Goal: Task Accomplishment & Management: Complete application form

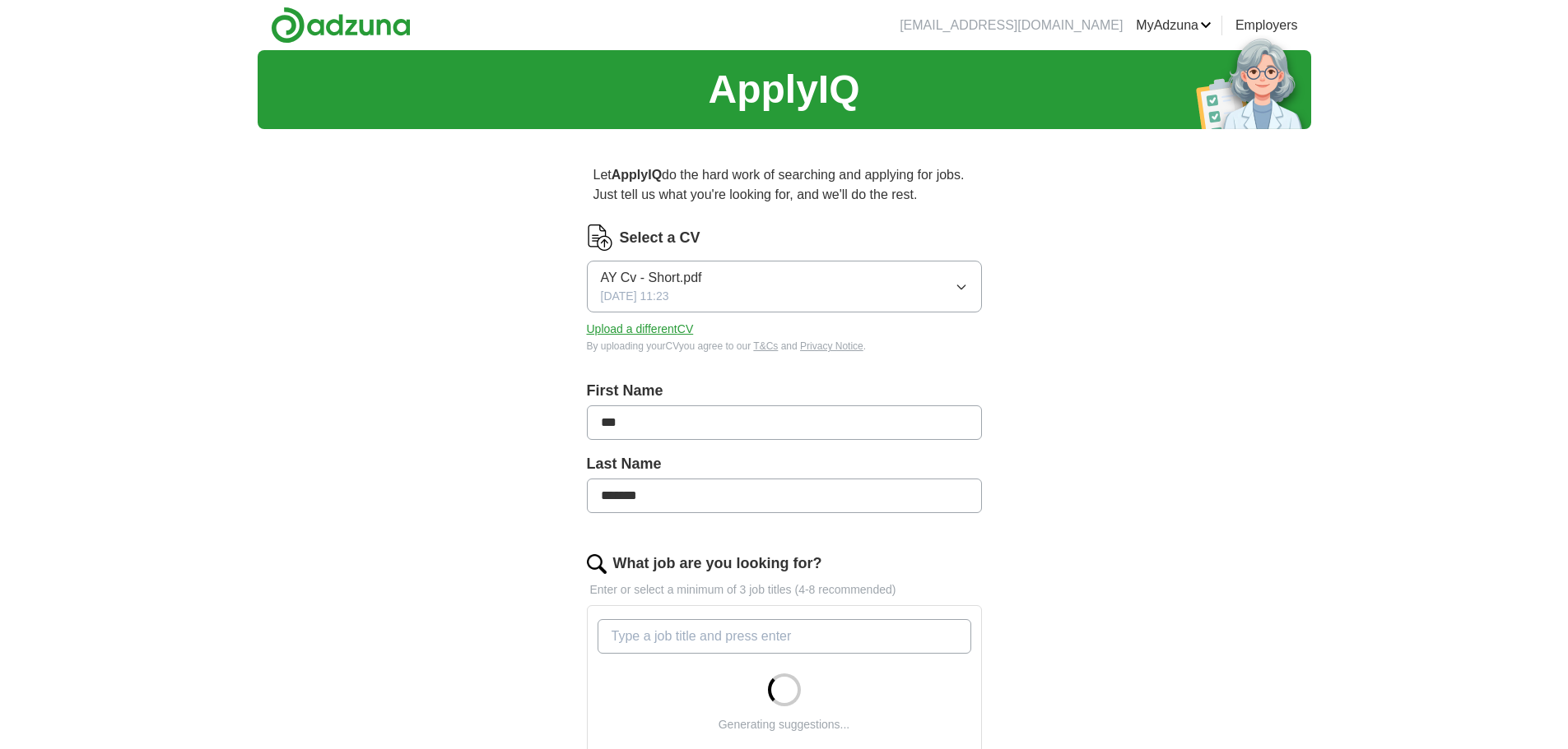
scroll to position [165, 0]
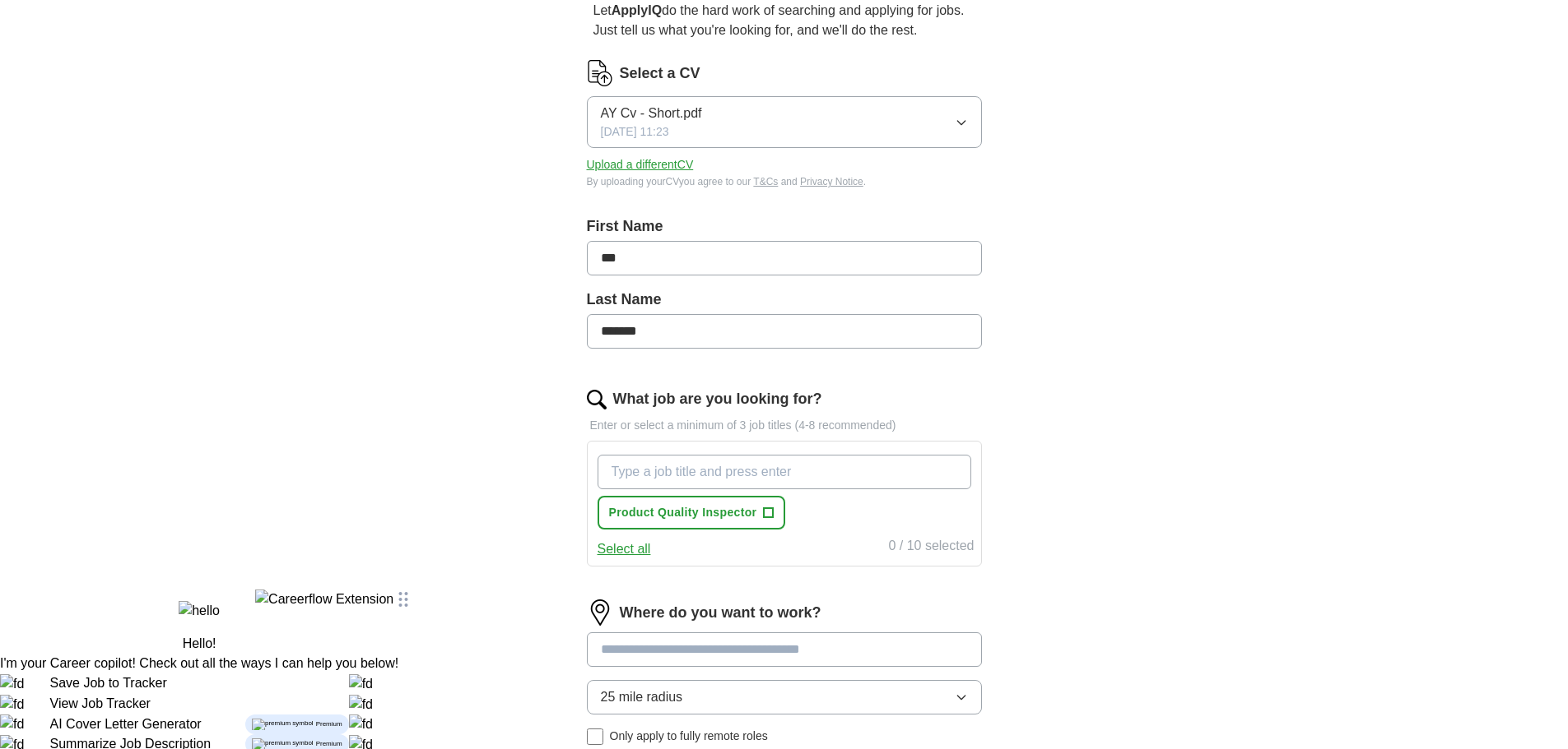
click at [666, 470] on input "What job are you looking for?" at bounding box center [784, 472] width 374 height 35
click at [658, 470] on input "What job are you looking for?" at bounding box center [784, 472] width 374 height 35
type input "Manual Tester"
click at [666, 471] on input "What job are you looking for?" at bounding box center [784, 472] width 374 height 35
type input "R"
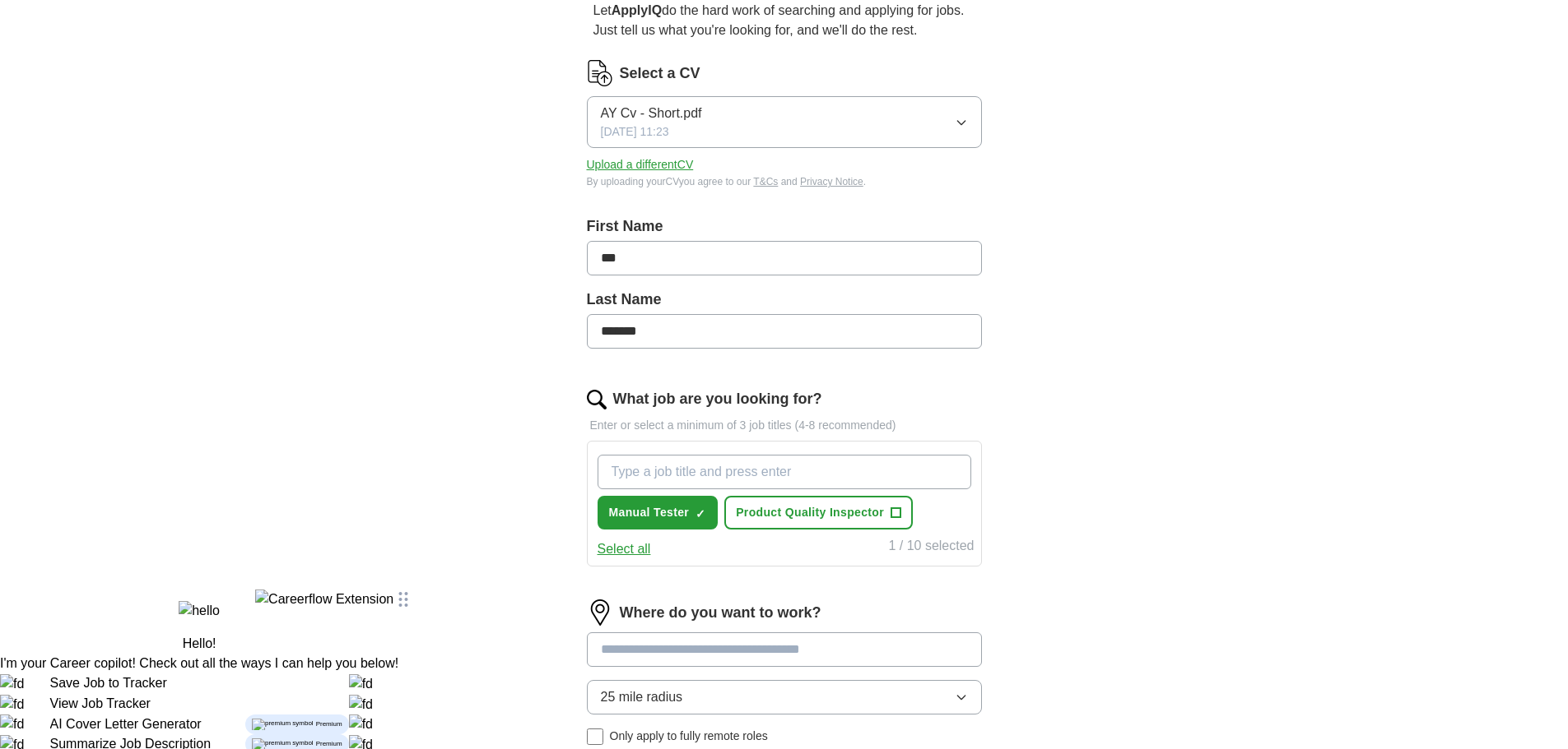
type input "t"
type input "Test Analyst"
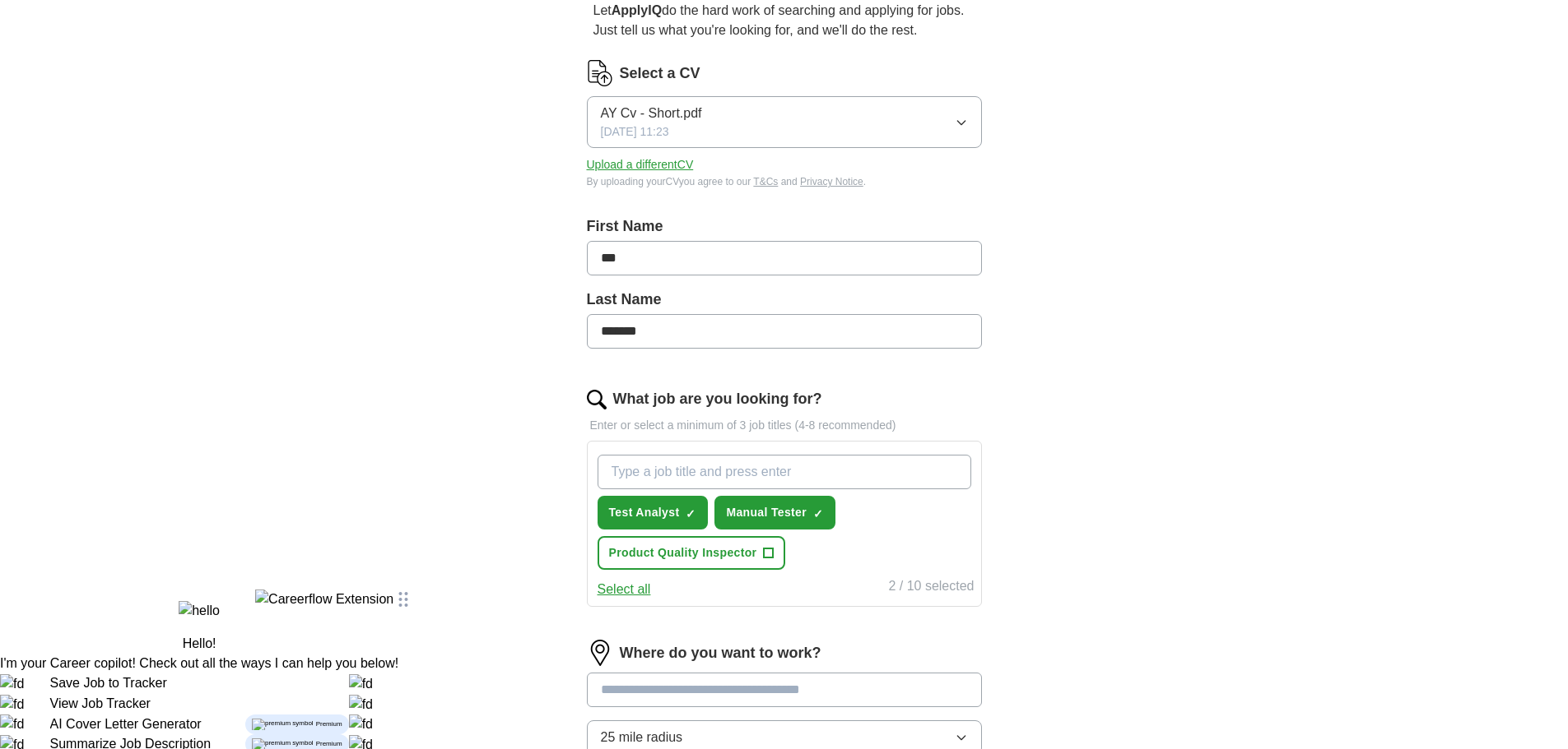
click at [666, 471] on input "What job are you looking for?" at bounding box center [784, 472] width 374 height 35
type input "Technical Tester"
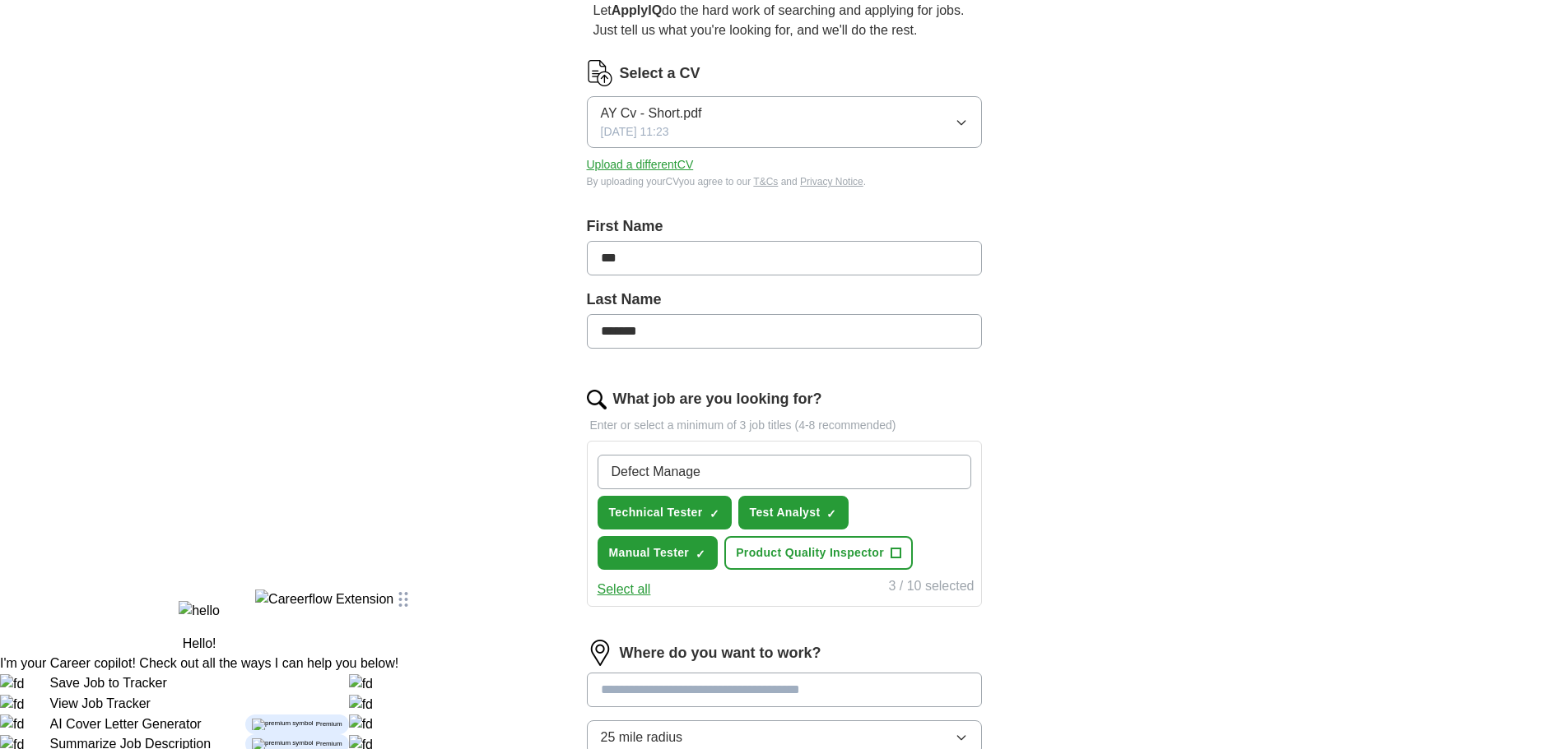
type input "Defect Manager"
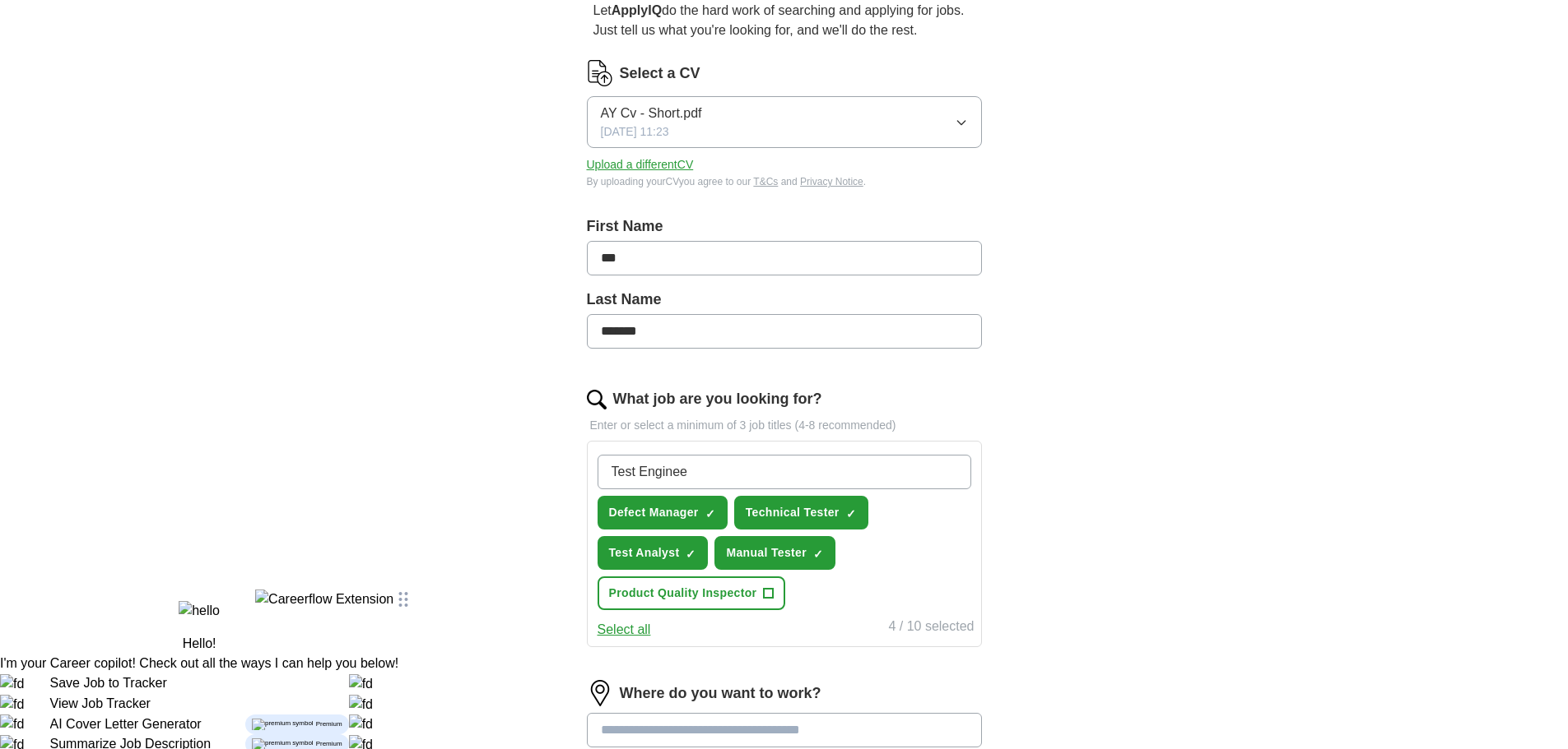
type input "Test Engineer"
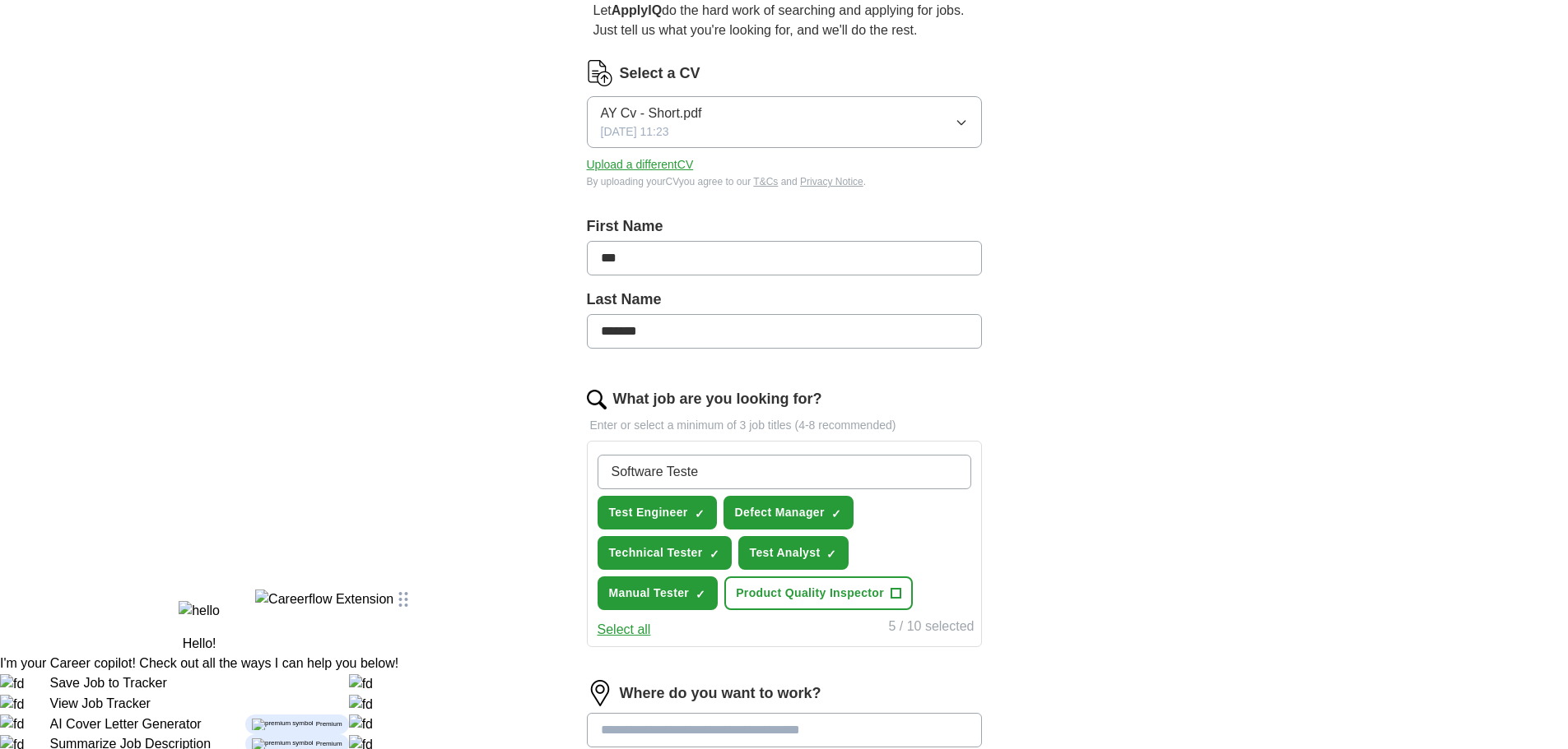
type input "Software Tester"
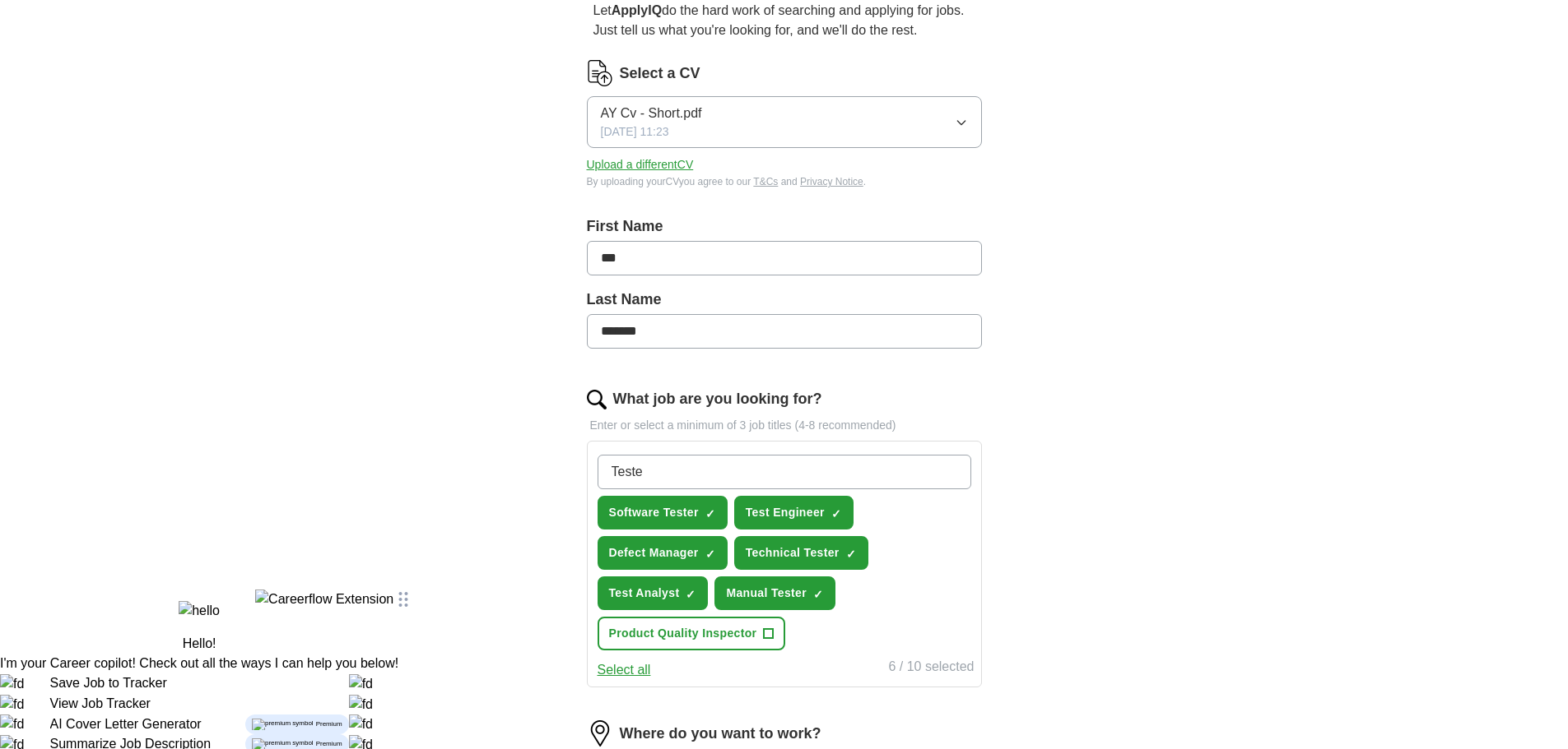
type input "Tester"
type input "Test Engineer"
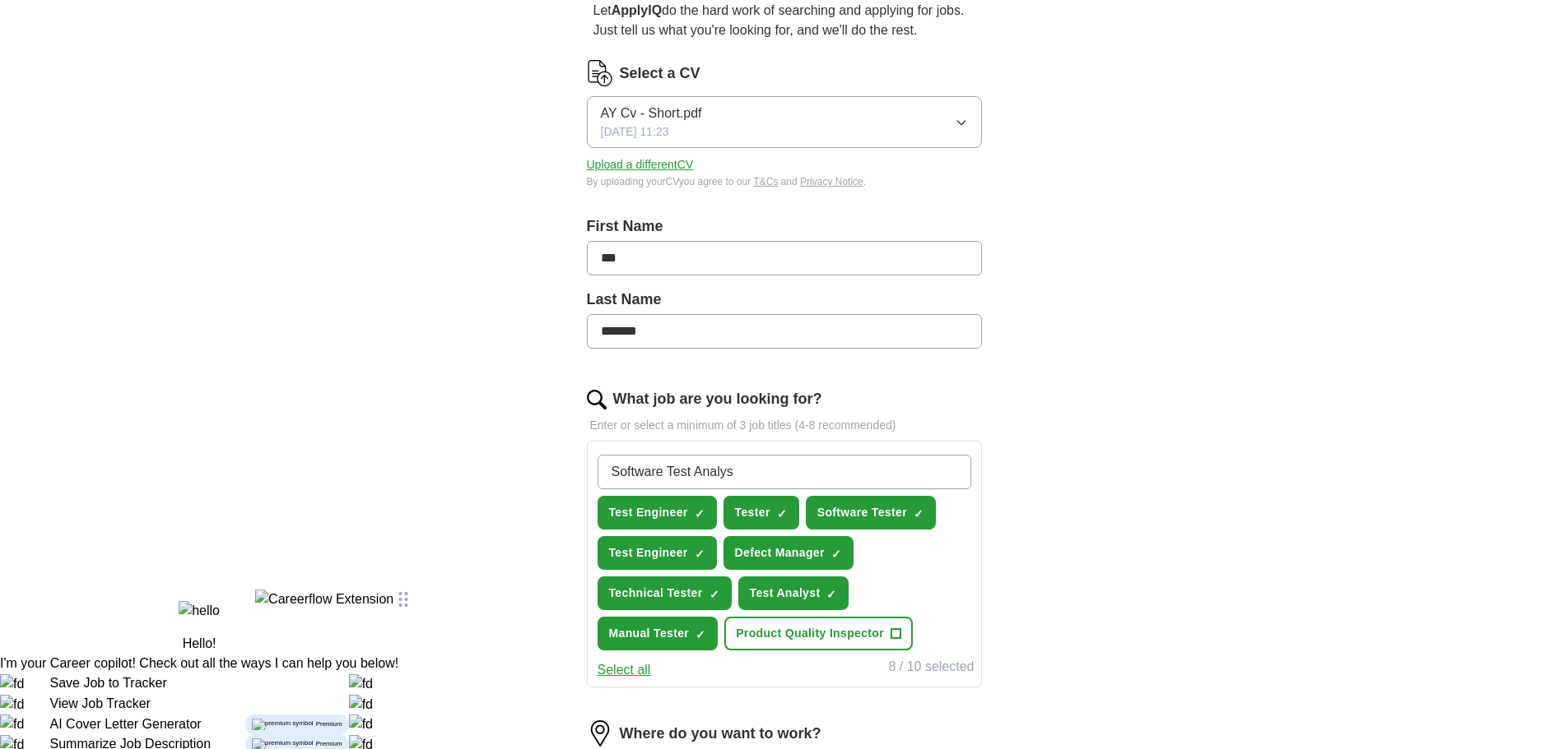
type input "Software Test Analyst"
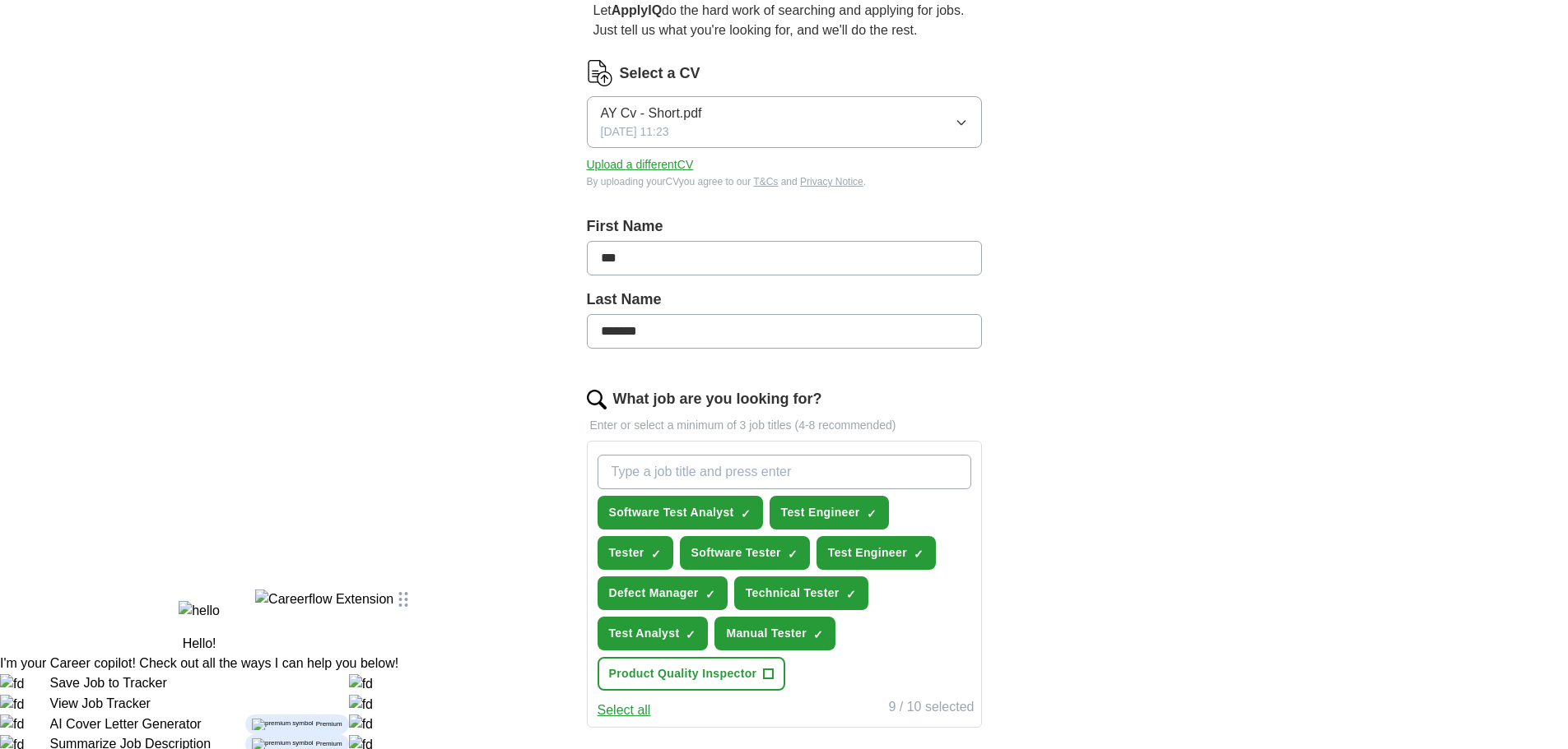
click at [640, 471] on input "What job are you looking for?" at bounding box center [784, 472] width 374 height 35
type input "T"
type input "Automation Tester"
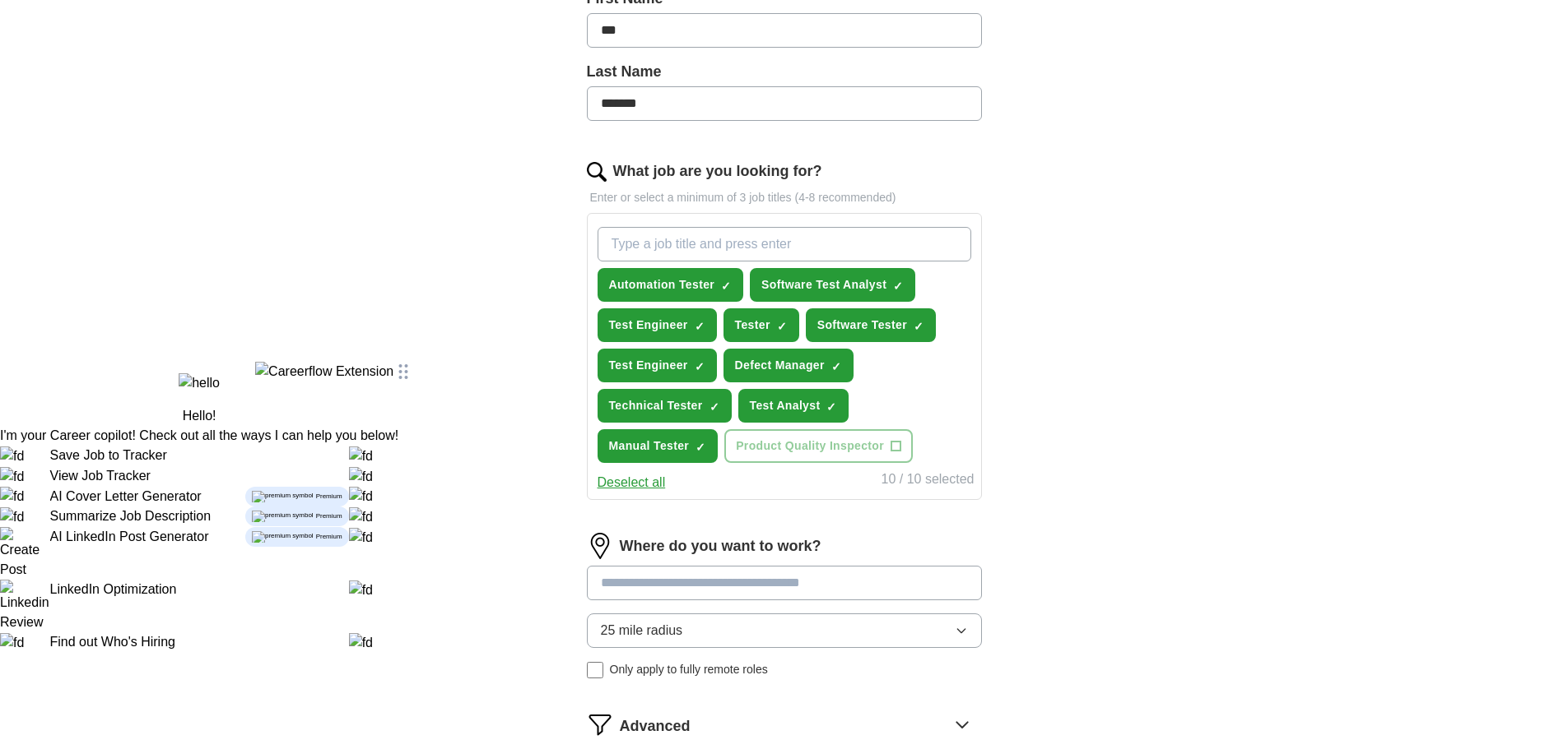
scroll to position [494, 0]
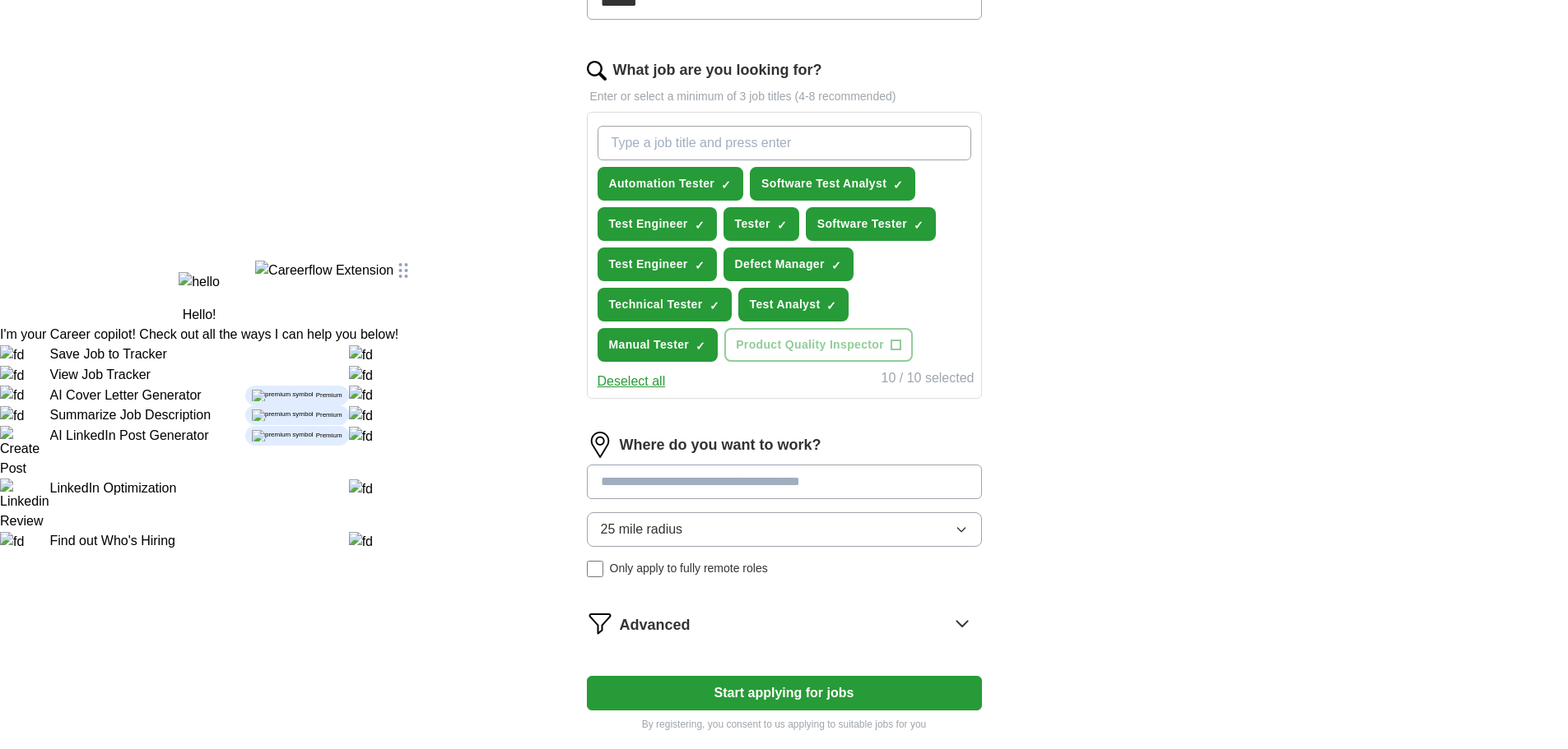
click at [824, 487] on input at bounding box center [784, 481] width 395 height 35
type input "*"
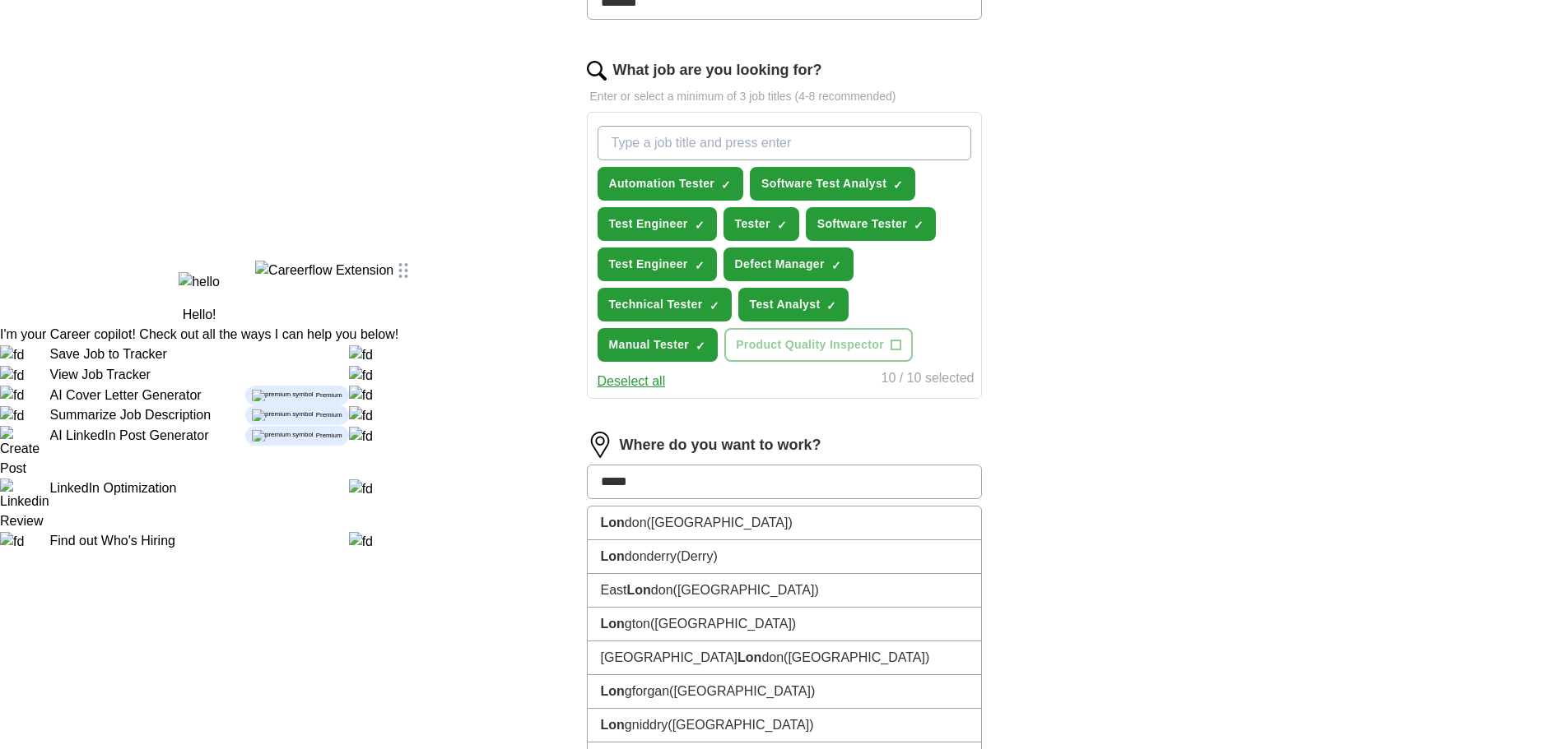
type input "******"
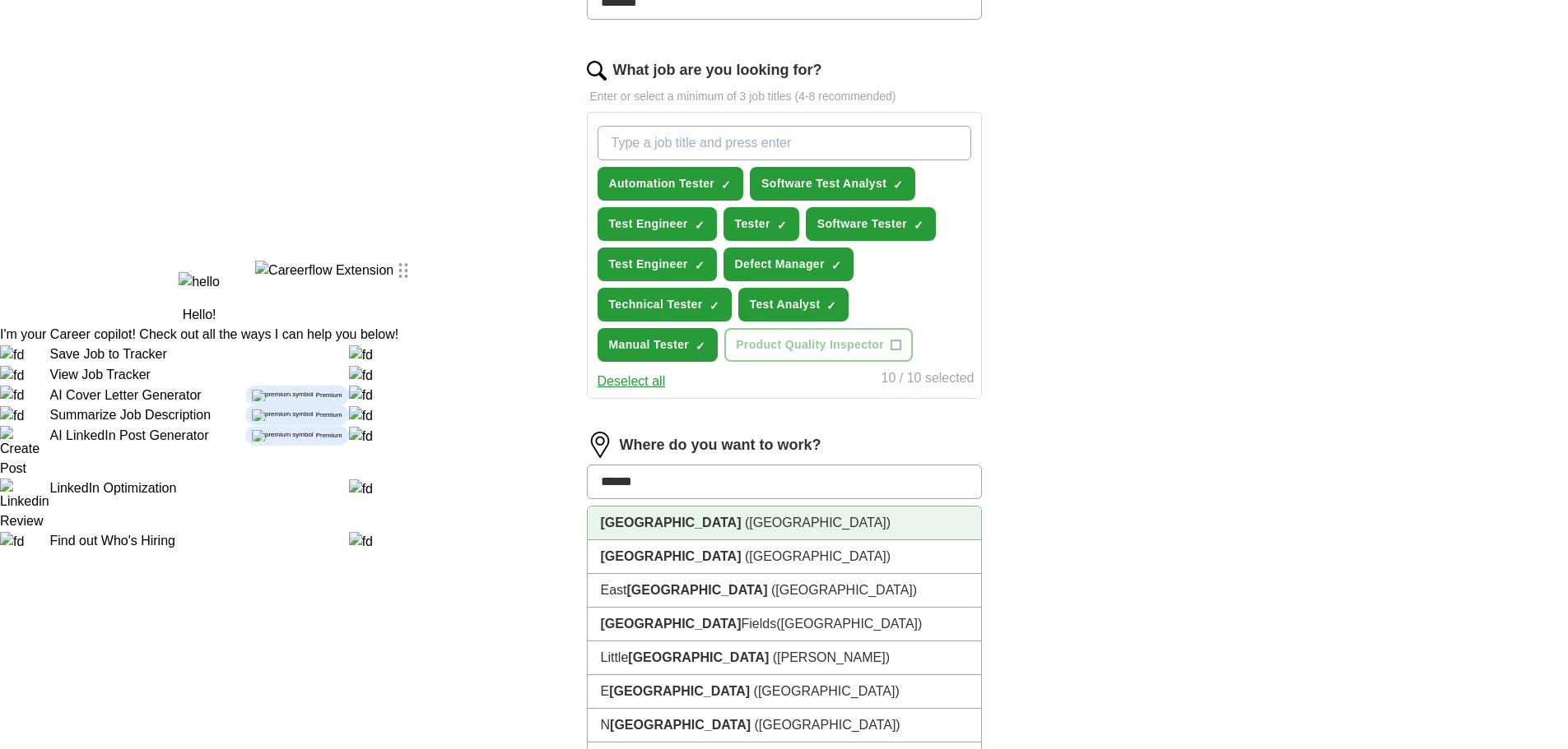
click at [745, 523] on span "([GEOGRAPHIC_DATA])" at bounding box center [818, 522] width 146 height 14
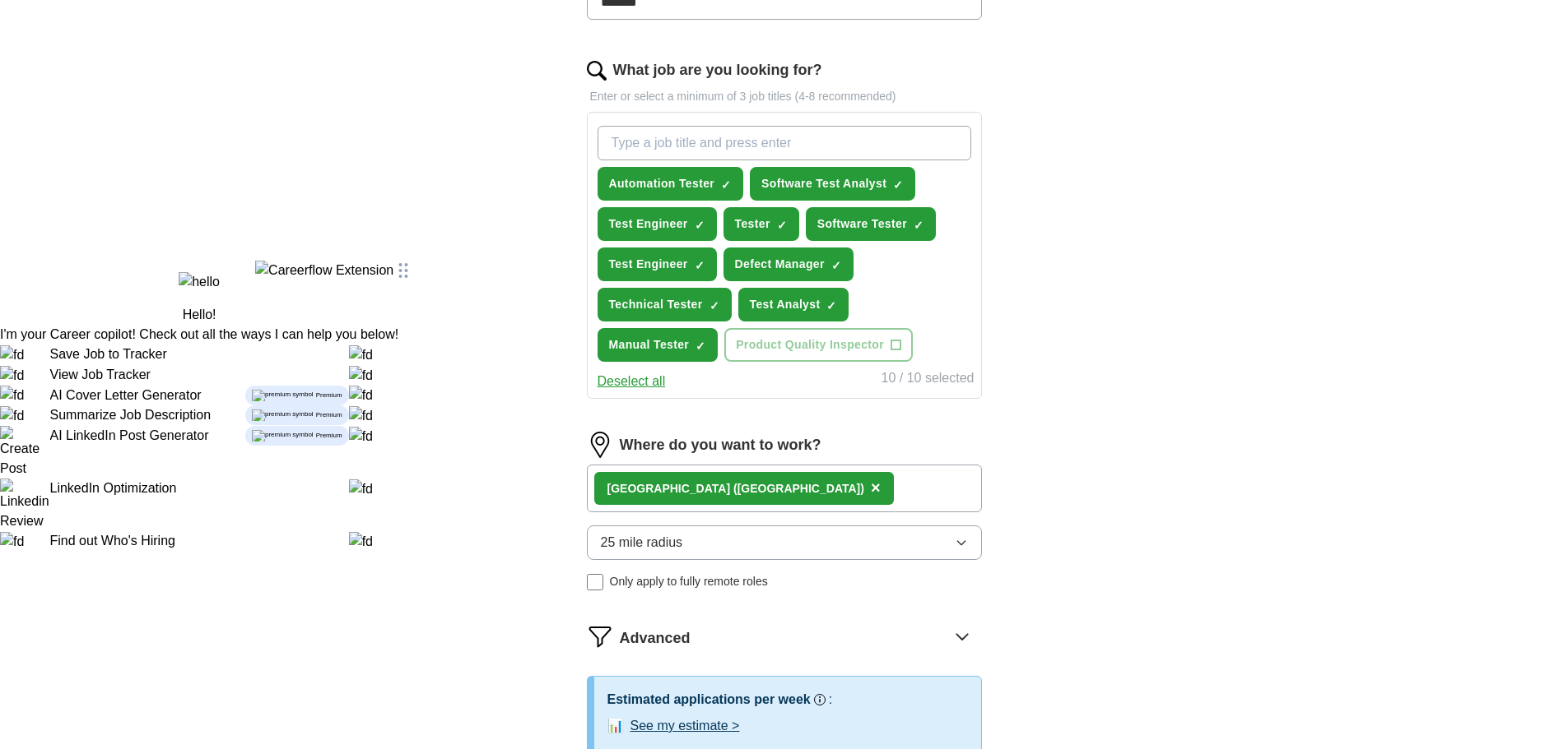
click at [971, 541] on button "25 mile radius" at bounding box center [784, 543] width 395 height 35
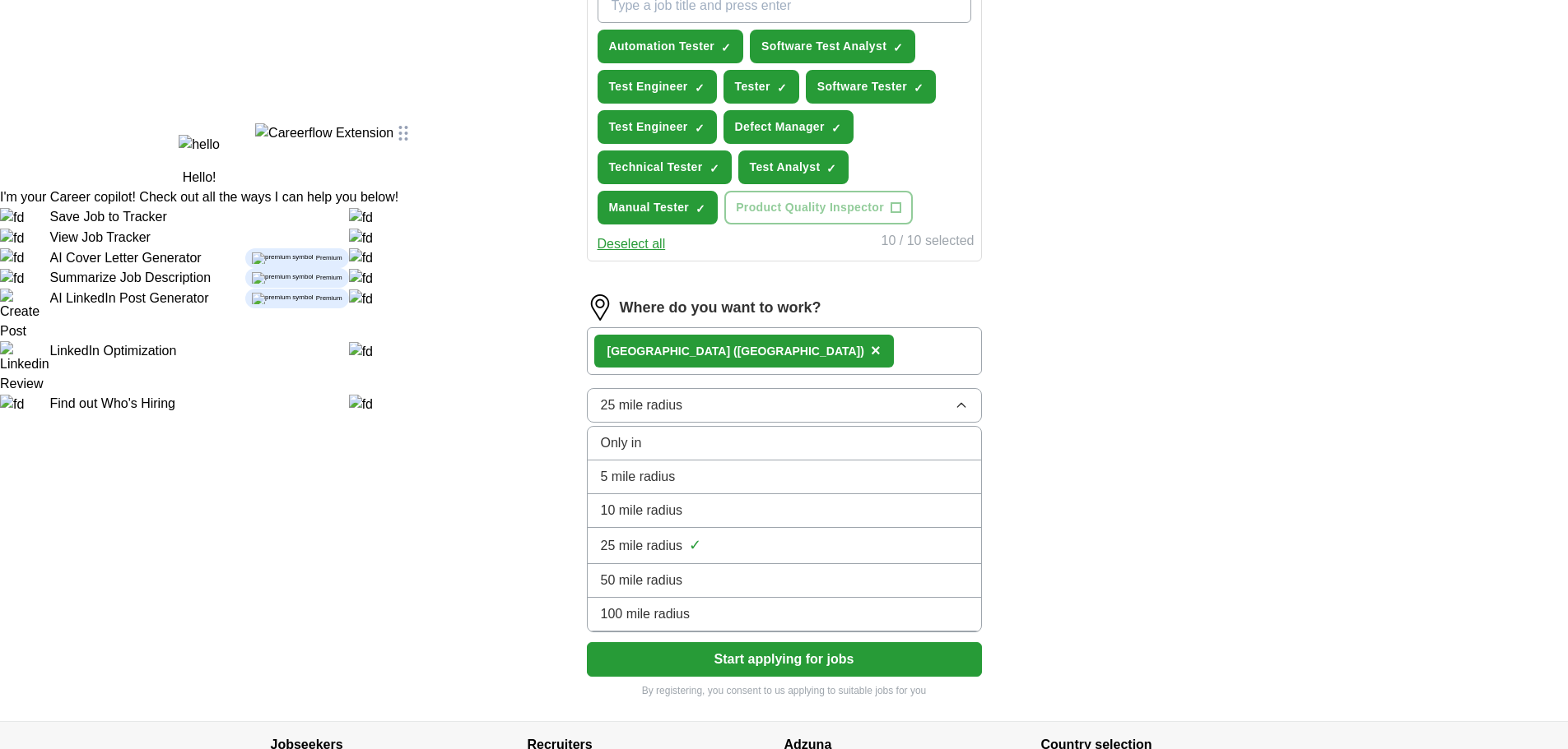
scroll to position [787, 0]
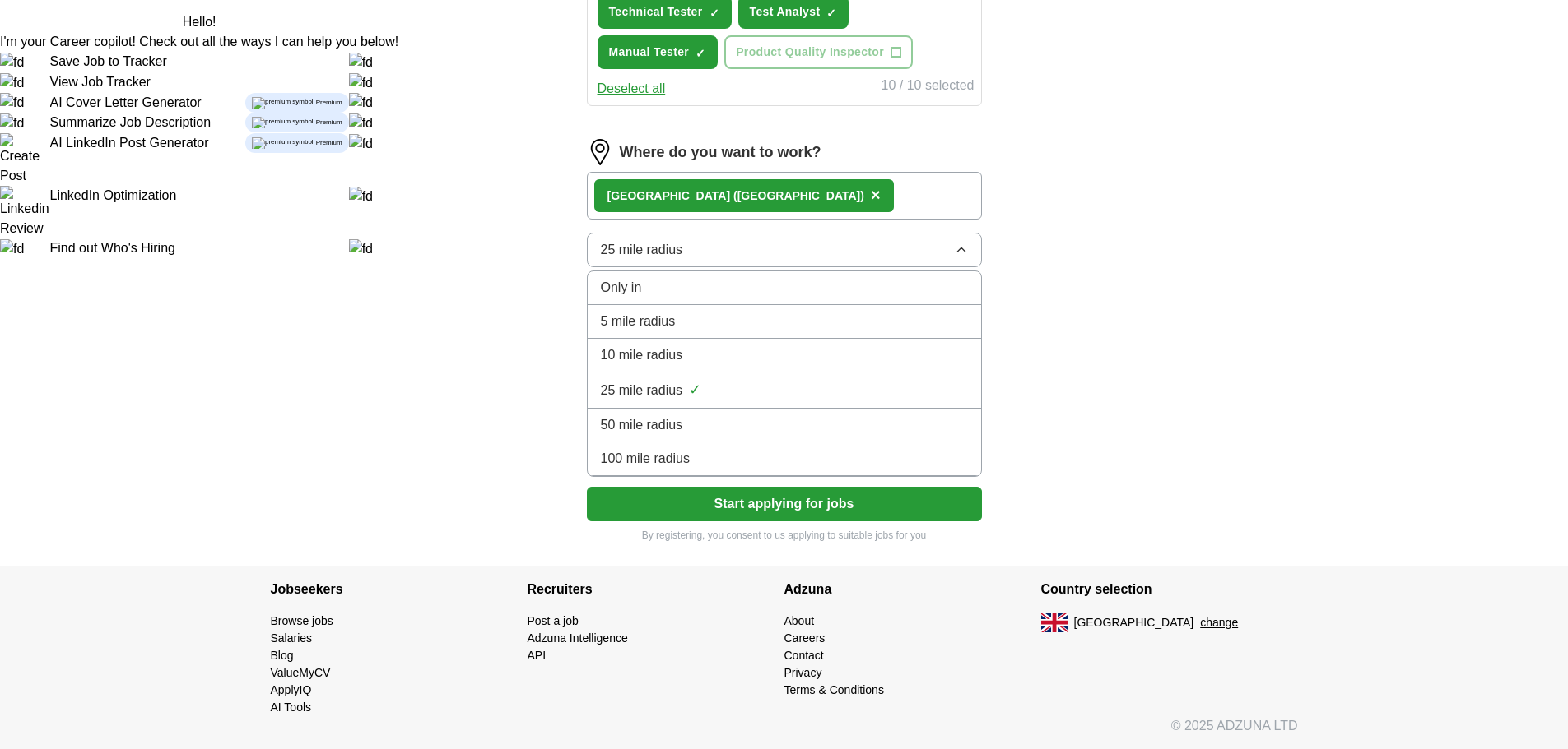
click at [643, 452] on span "100 mile radius" at bounding box center [645, 459] width 90 height 20
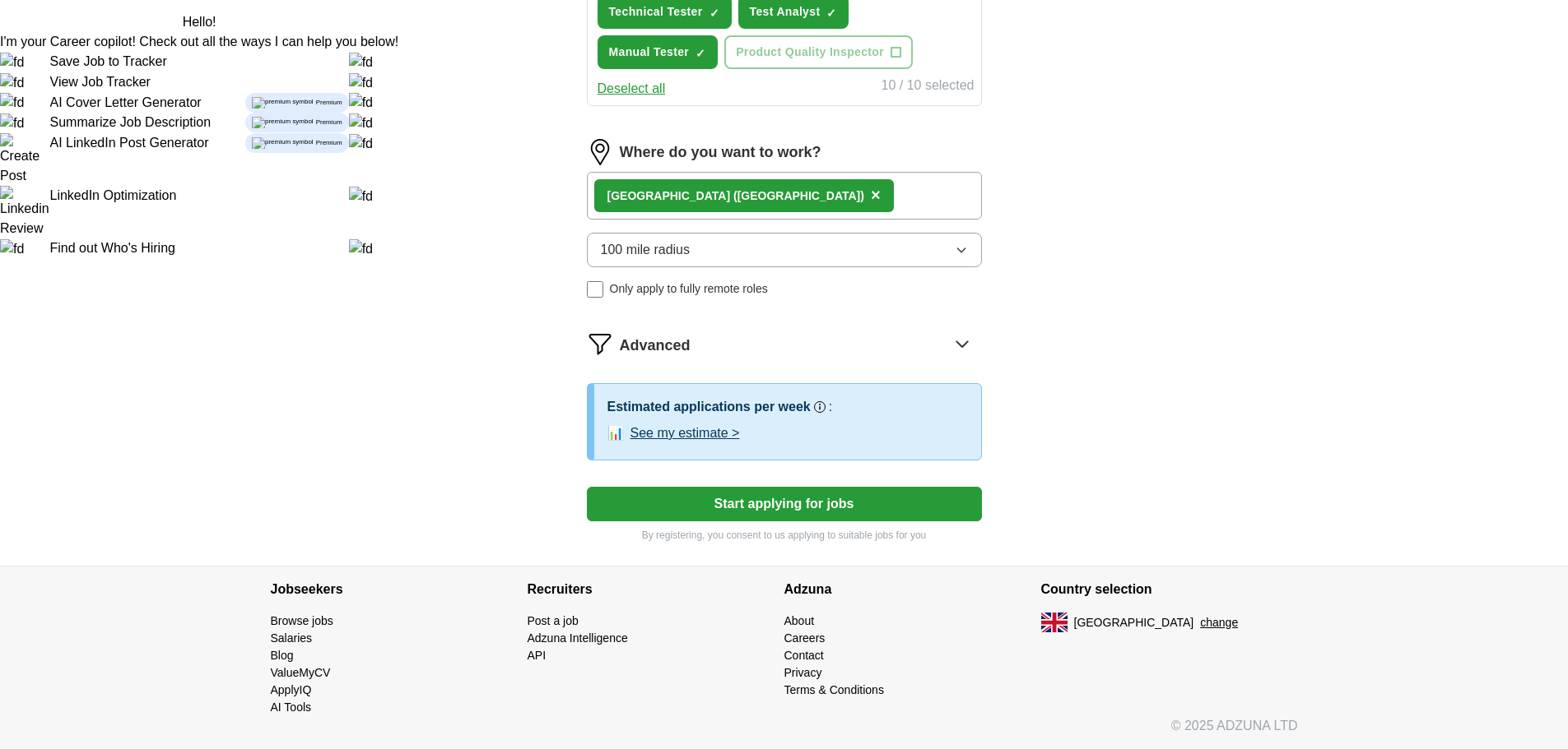
click at [781, 502] on button "Start applying for jobs" at bounding box center [784, 504] width 395 height 35
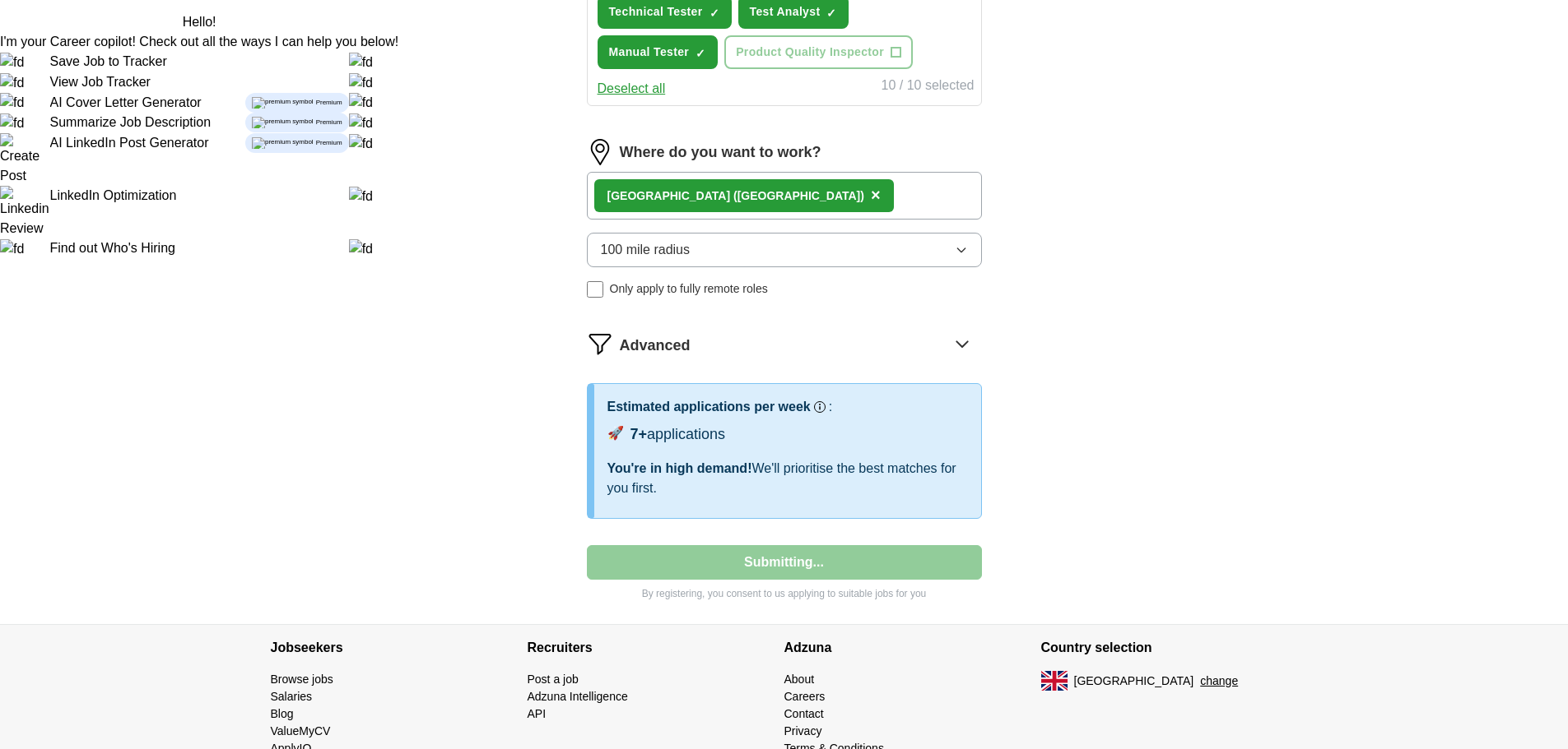
select select "**"
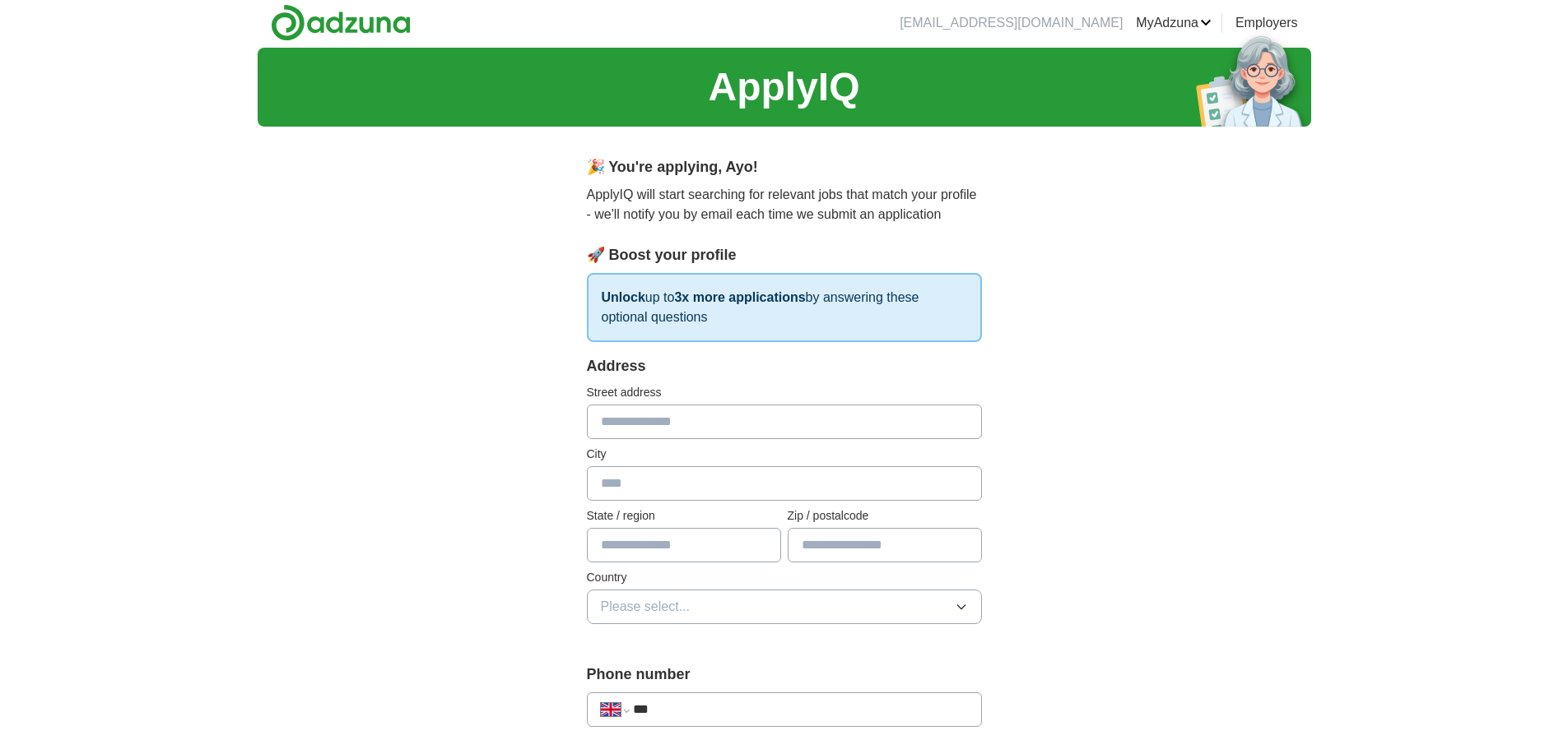
scroll to position [0, 0]
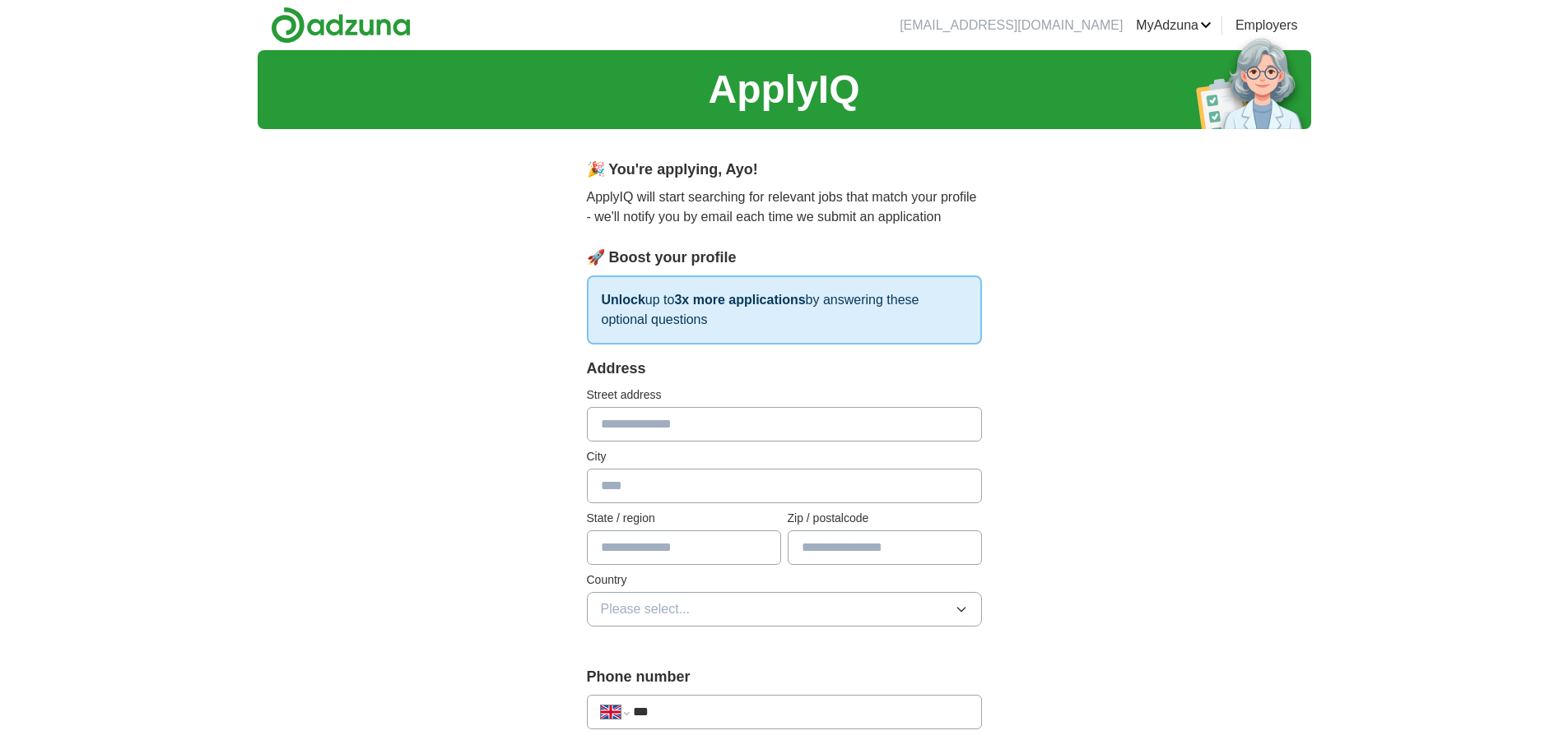
click at [637, 420] on input "text" at bounding box center [784, 425] width 395 height 35
type input "**********"
type input "******"
type input "*******"
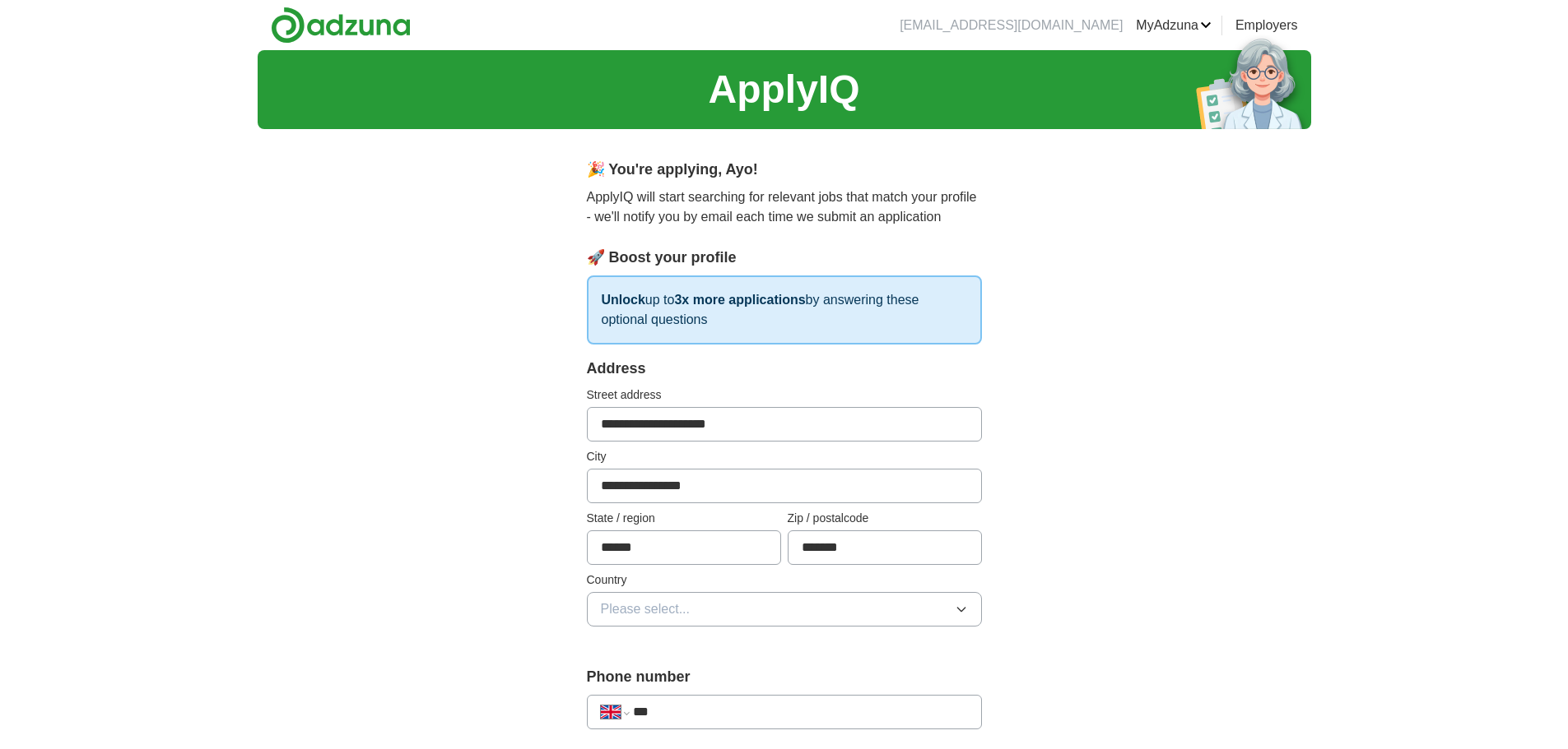
click at [799, 614] on button "Please select..." at bounding box center [784, 609] width 395 height 35
click at [718, 654] on div "[GEOGRAPHIC_DATA]" at bounding box center [784, 647] width 367 height 20
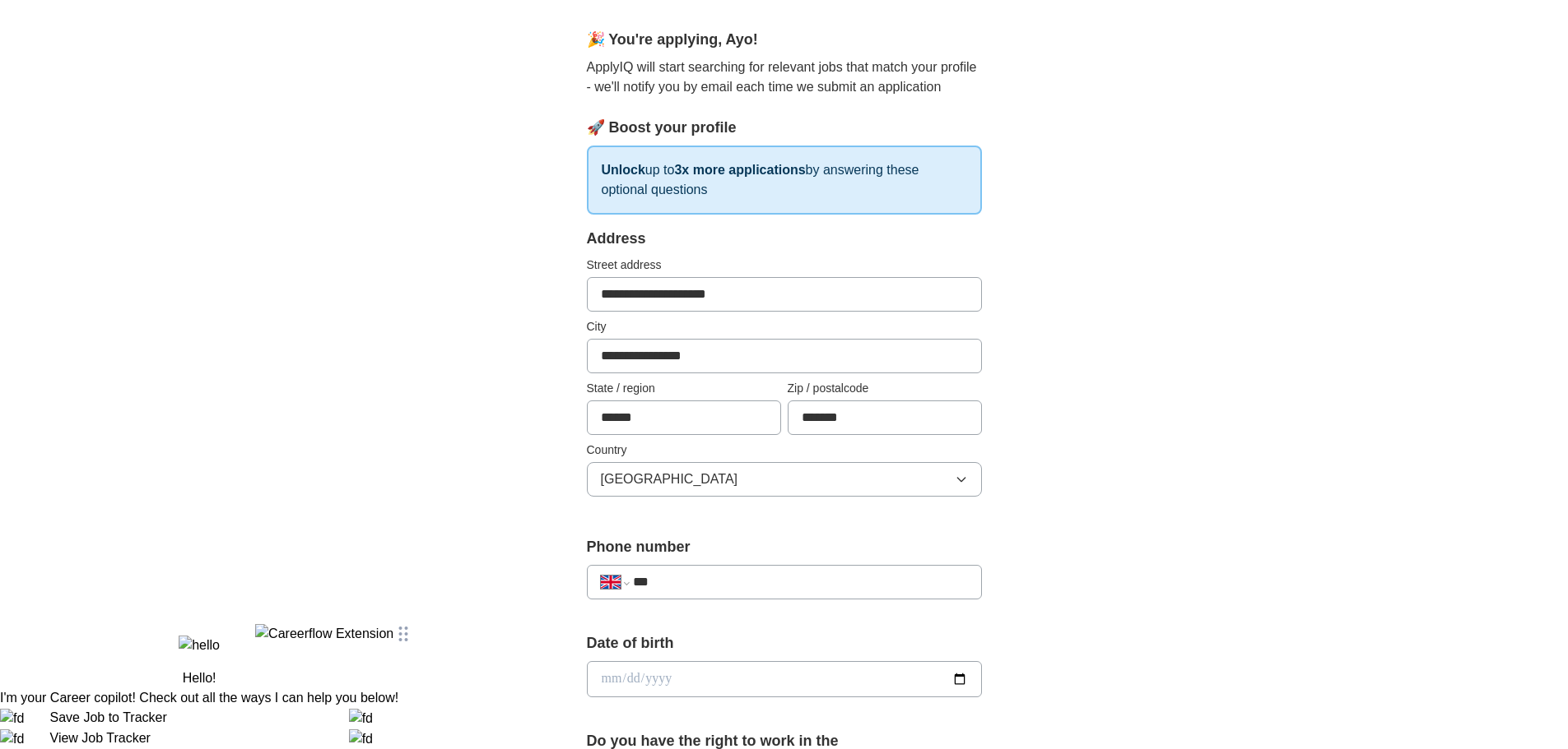
scroll to position [165, 0]
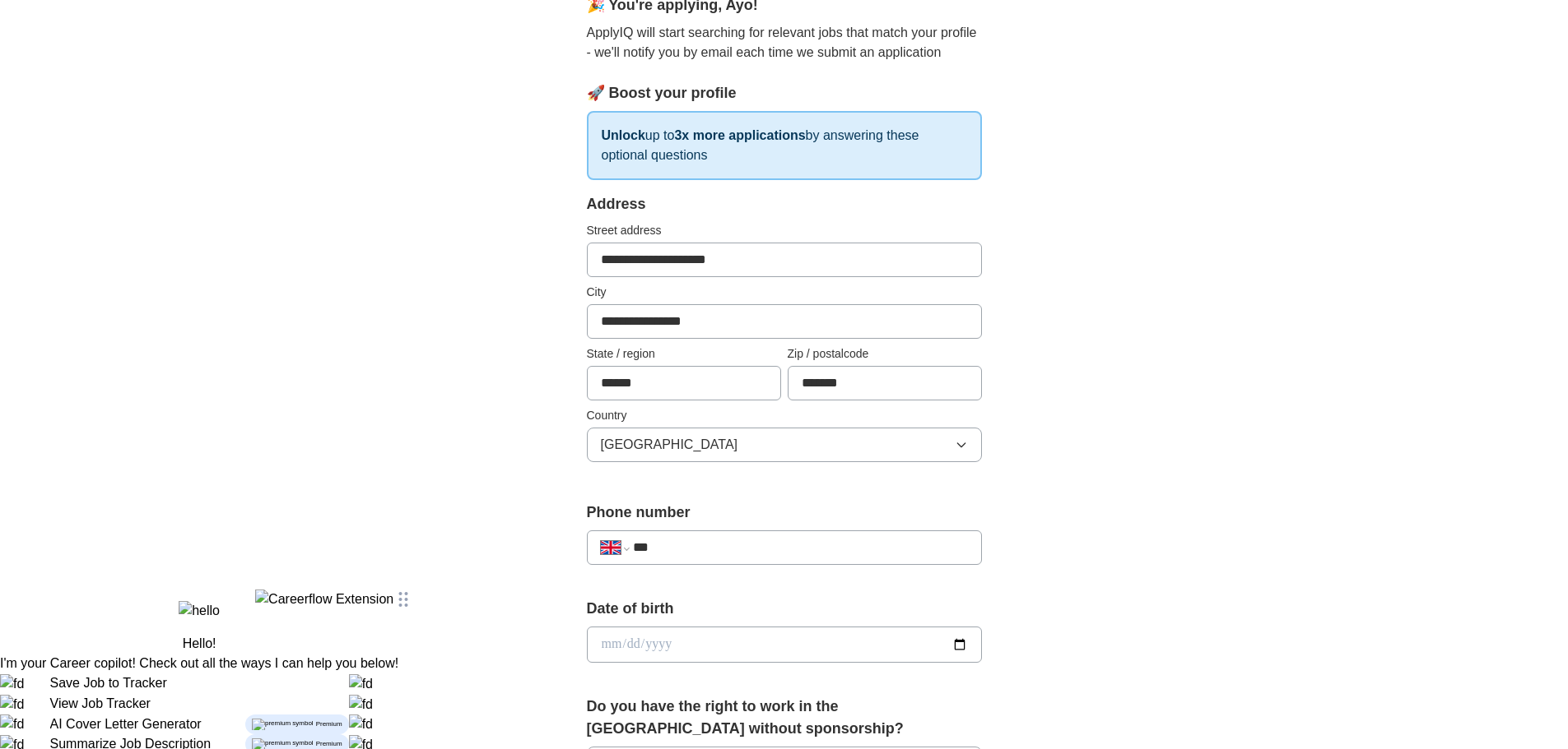
click at [692, 545] on input "***" at bounding box center [800, 548] width 334 height 20
type input "**********"
click at [1026, 527] on div "**********" at bounding box center [784, 670] width 527 height 1384
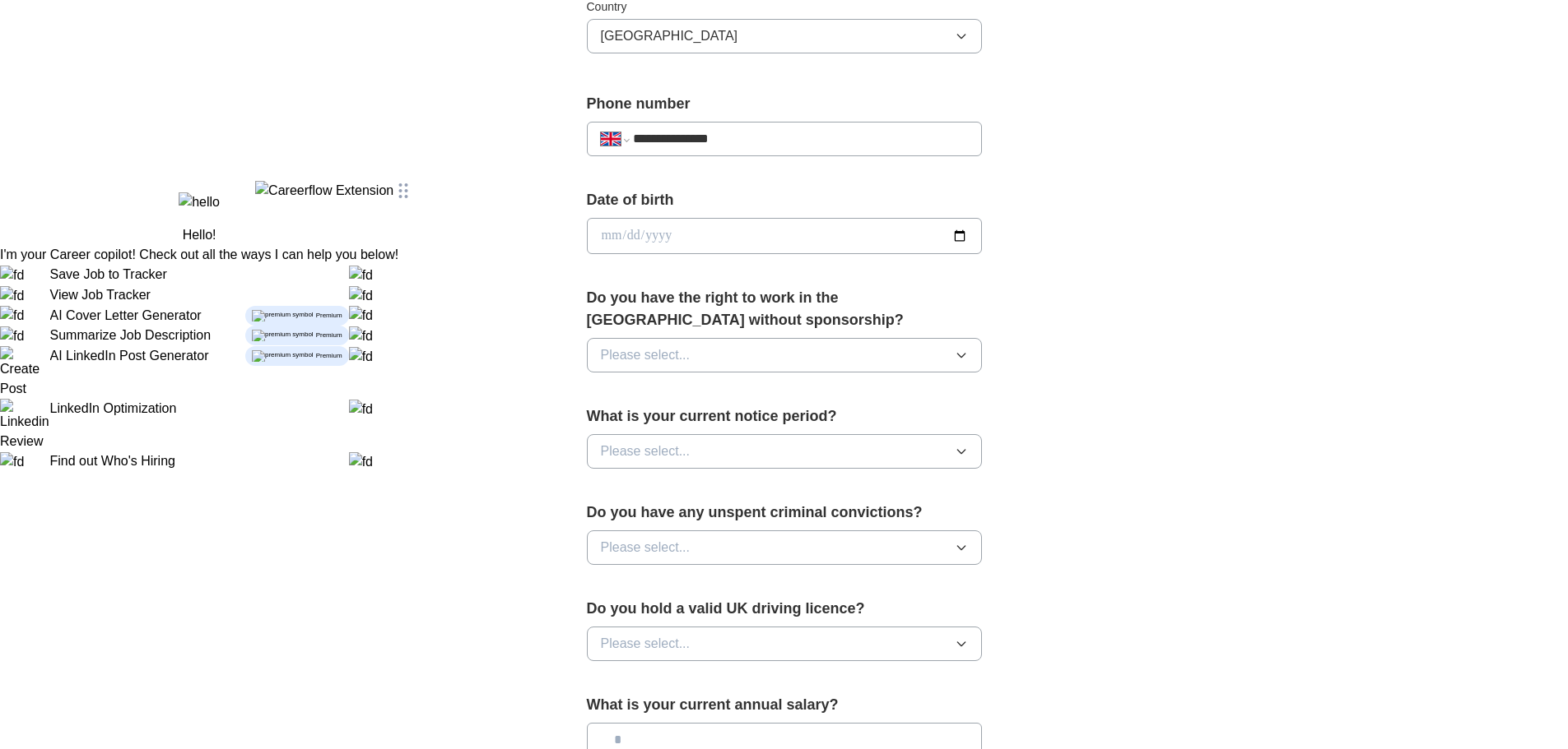
scroll to position [658, 0]
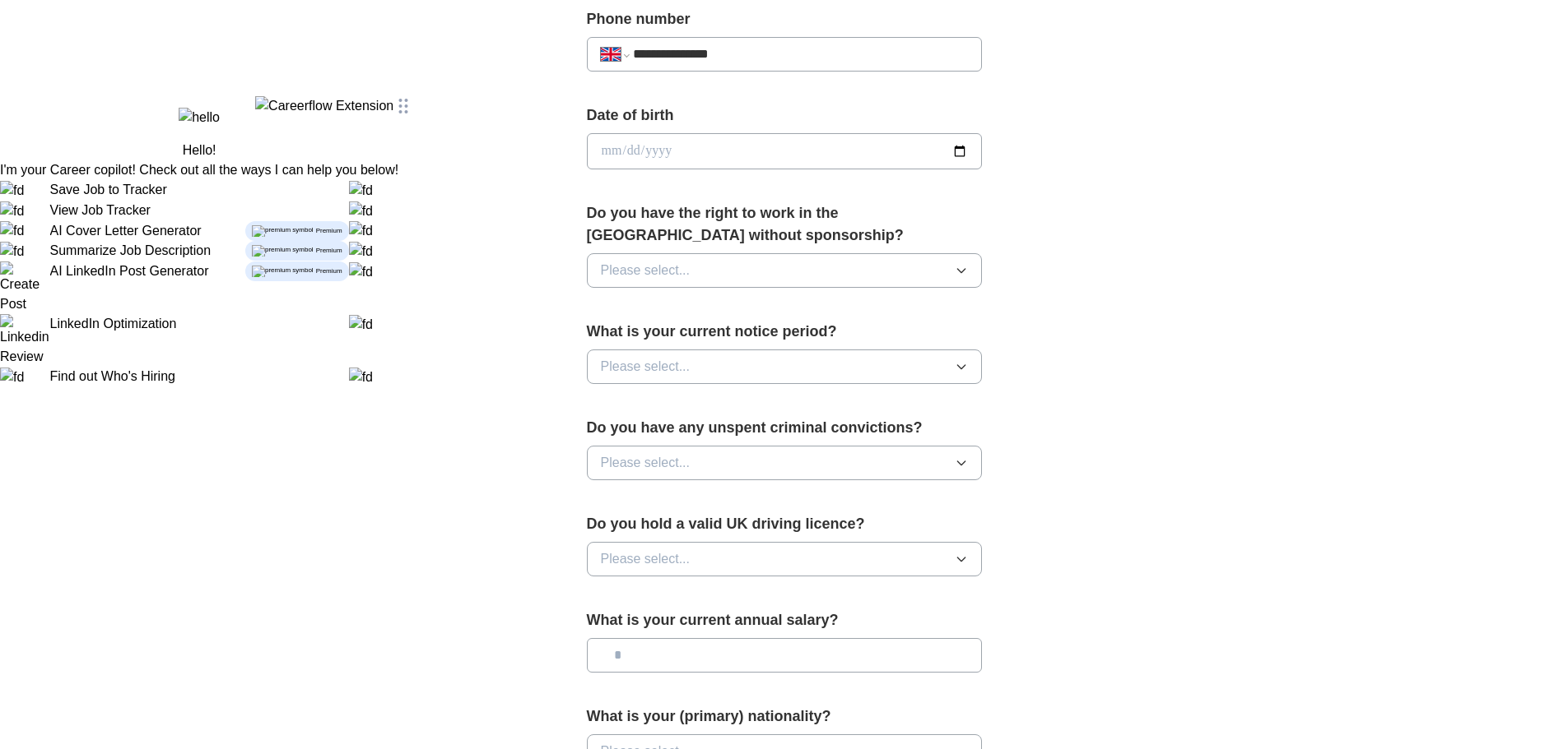
click at [964, 269] on icon "button" at bounding box center [961, 270] width 13 height 13
click at [650, 344] on div "No" at bounding box center [784, 341] width 367 height 20
click at [946, 362] on button "Please select..." at bounding box center [784, 367] width 395 height 35
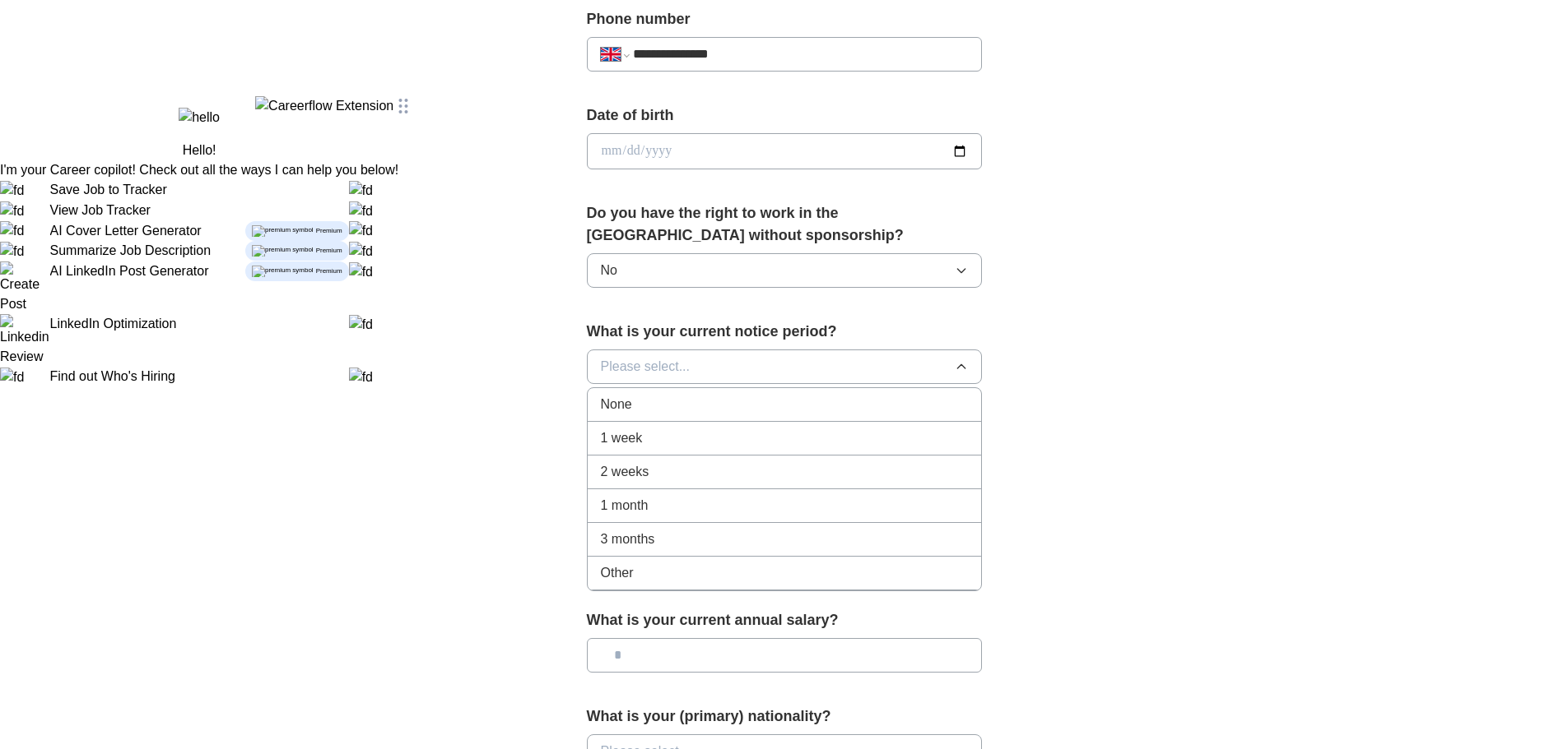
click at [676, 474] on div "2 weeks" at bounding box center [784, 472] width 367 height 20
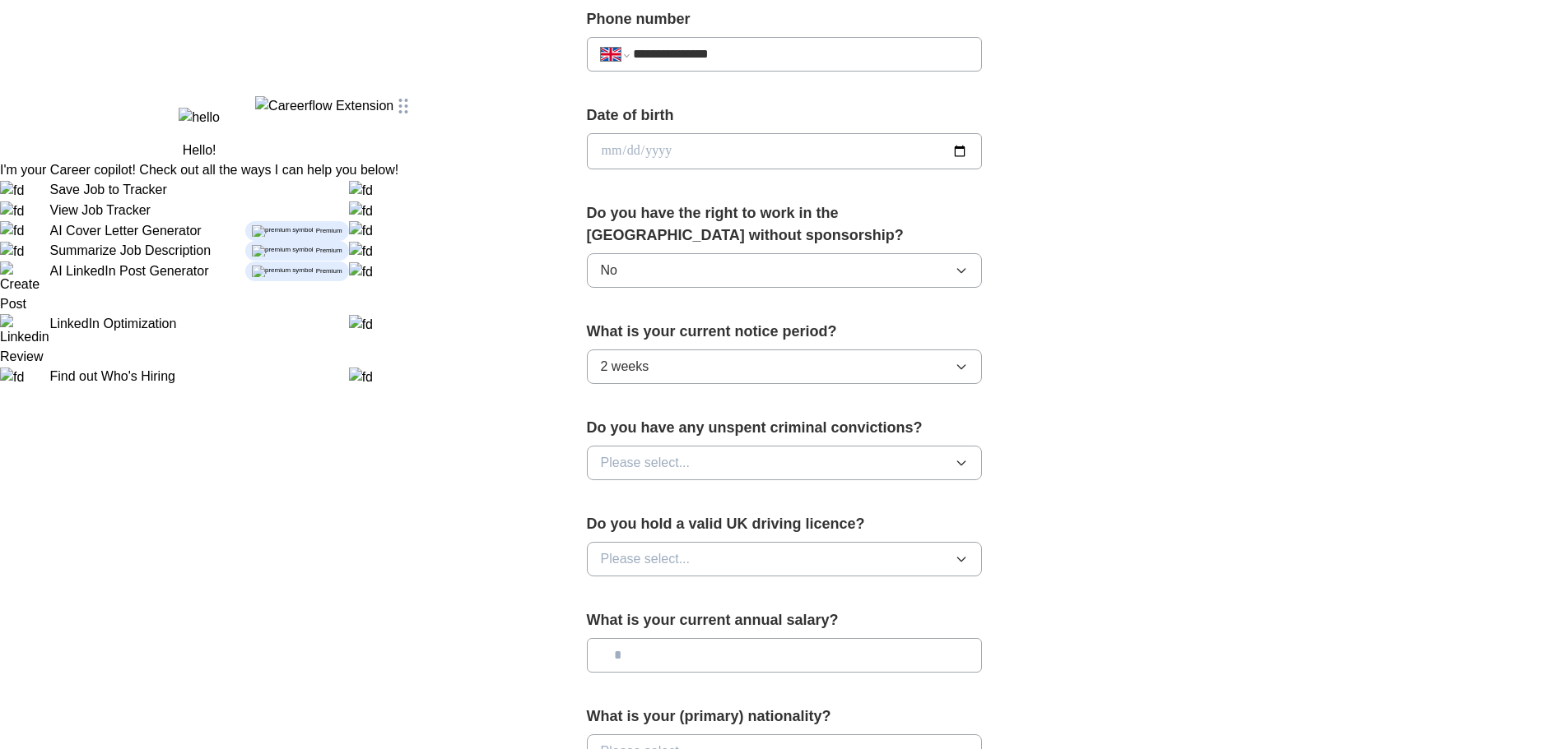
click at [946, 458] on button "Please select..." at bounding box center [784, 462] width 395 height 35
click at [626, 533] on div "No" at bounding box center [784, 534] width 367 height 20
click at [978, 556] on button "Please select..." at bounding box center [784, 559] width 395 height 35
click at [601, 600] on span "Yes" at bounding box center [611, 597] width 22 height 20
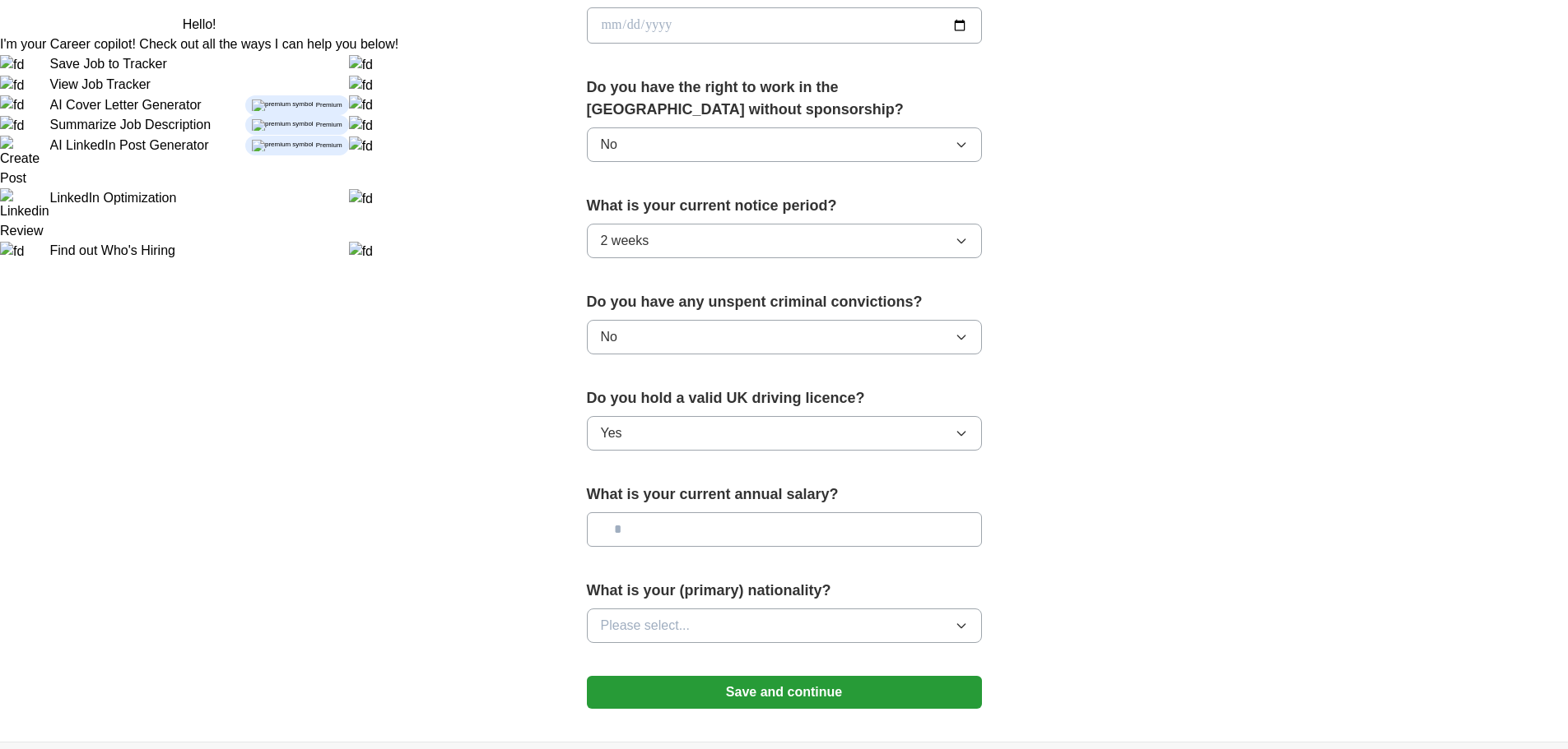
scroll to position [823, 0]
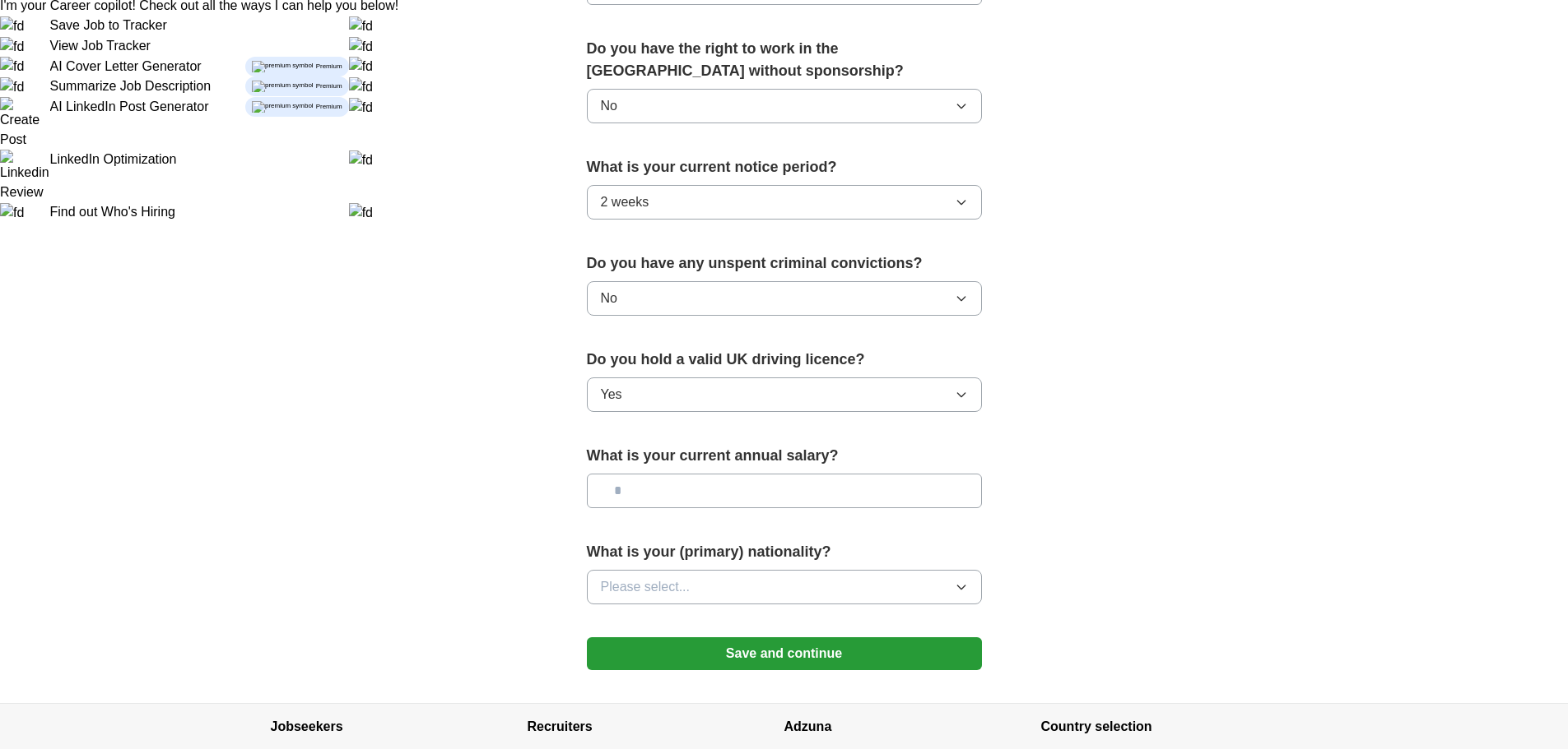
click at [650, 487] on input "text" at bounding box center [784, 491] width 395 height 35
type input "*******"
click at [959, 583] on icon "button" at bounding box center [961, 587] width 13 height 13
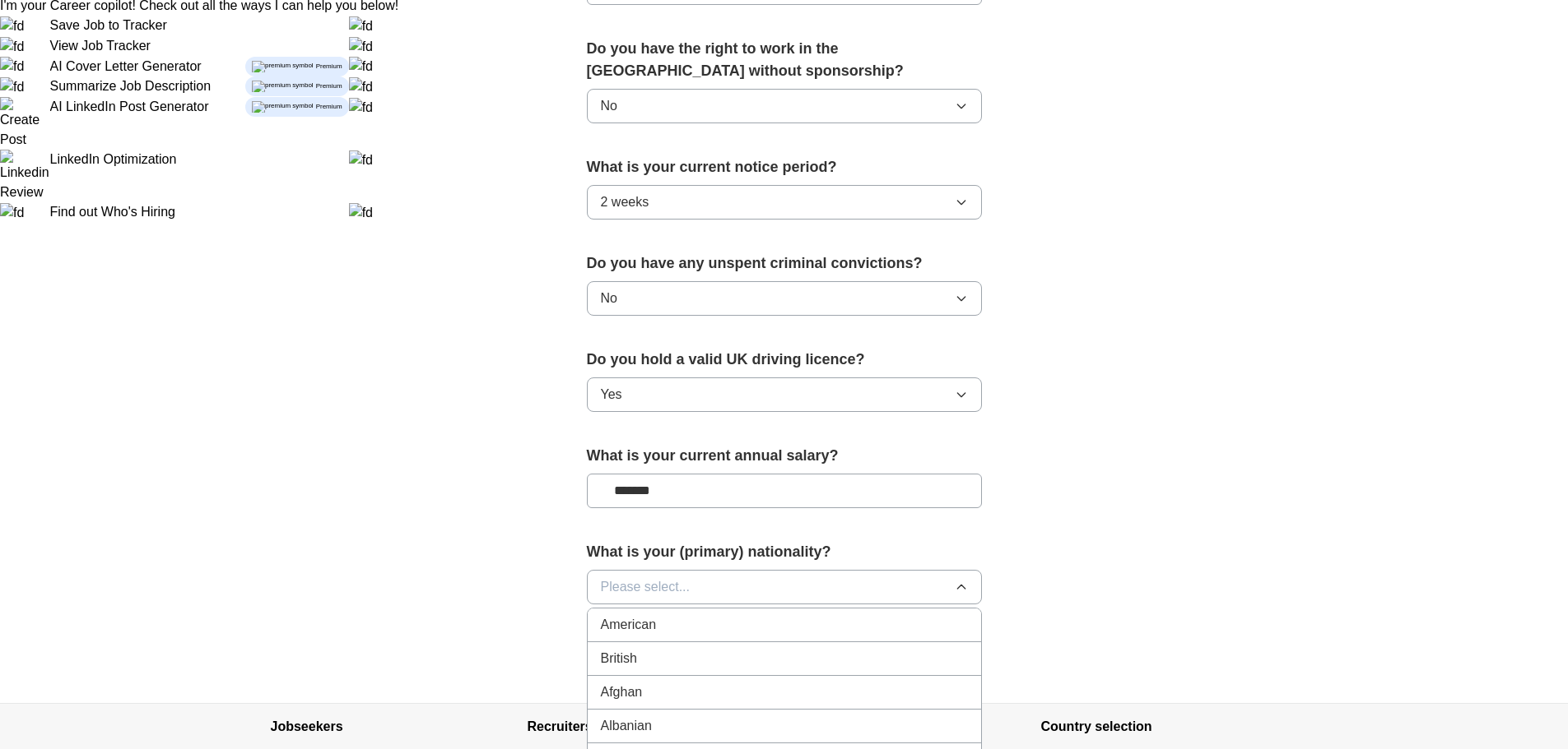
click at [698, 653] on div "British" at bounding box center [784, 658] width 367 height 20
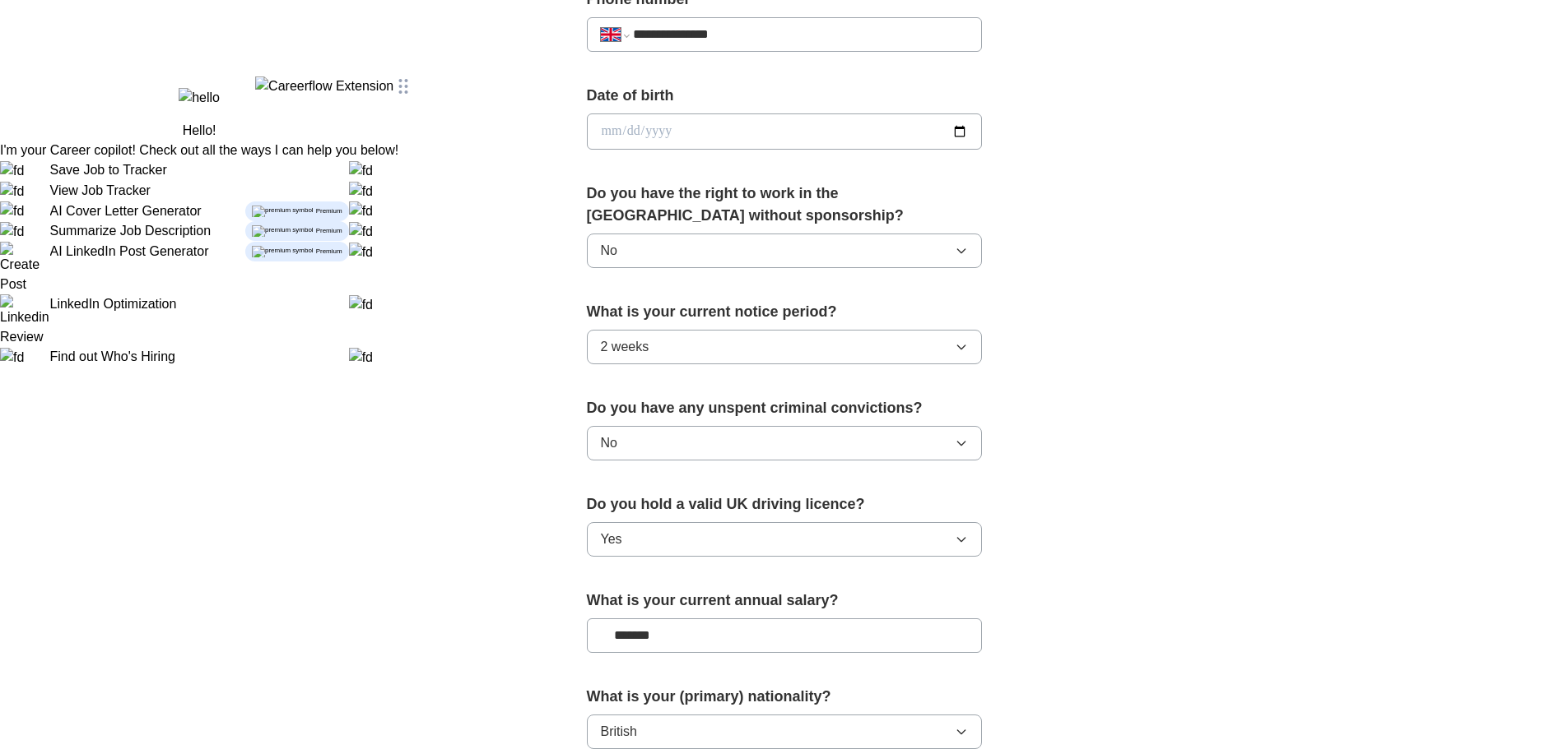
scroll to position [960, 0]
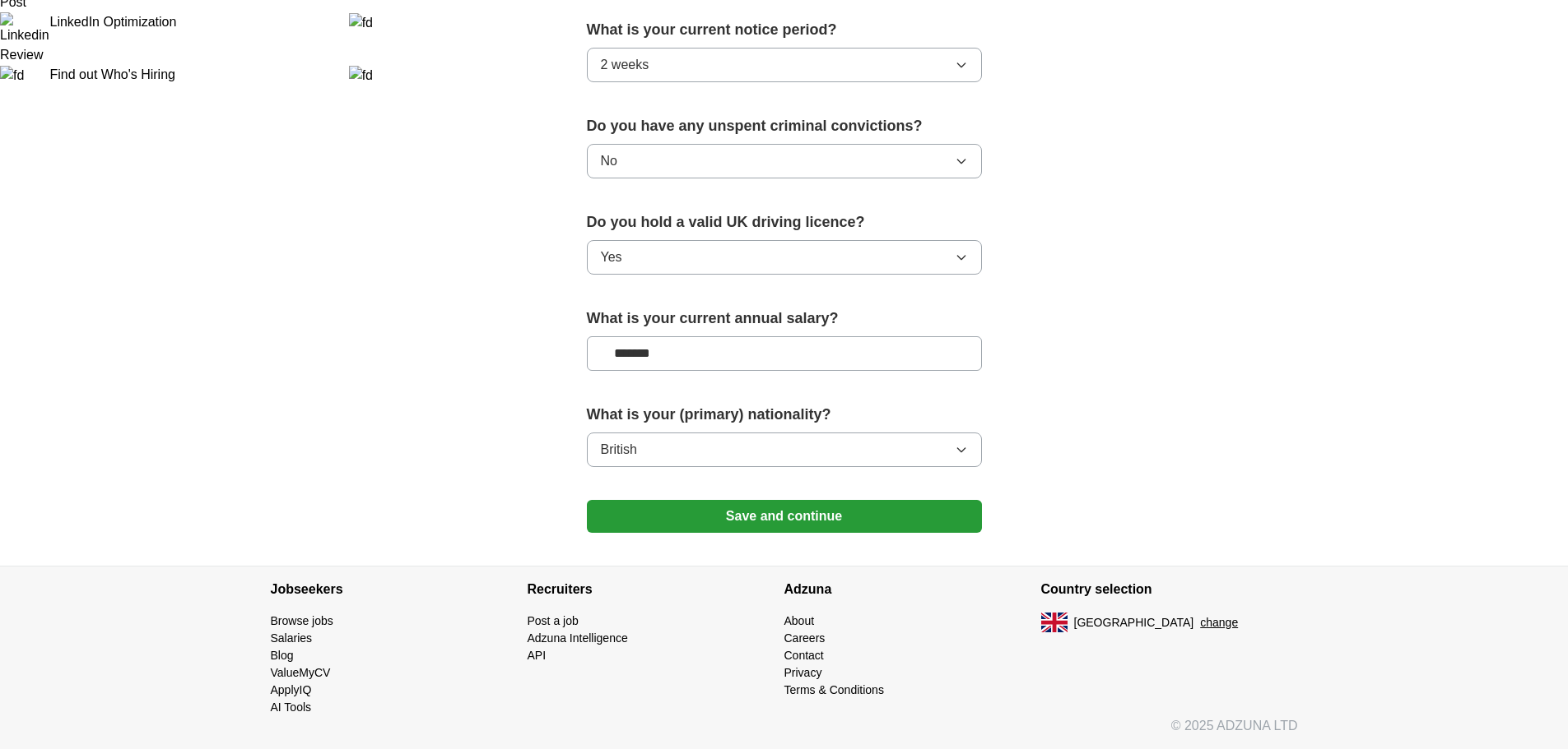
click at [796, 523] on button "Save and continue" at bounding box center [784, 516] width 395 height 33
